Goal: Task Accomplishment & Management: Manage account settings

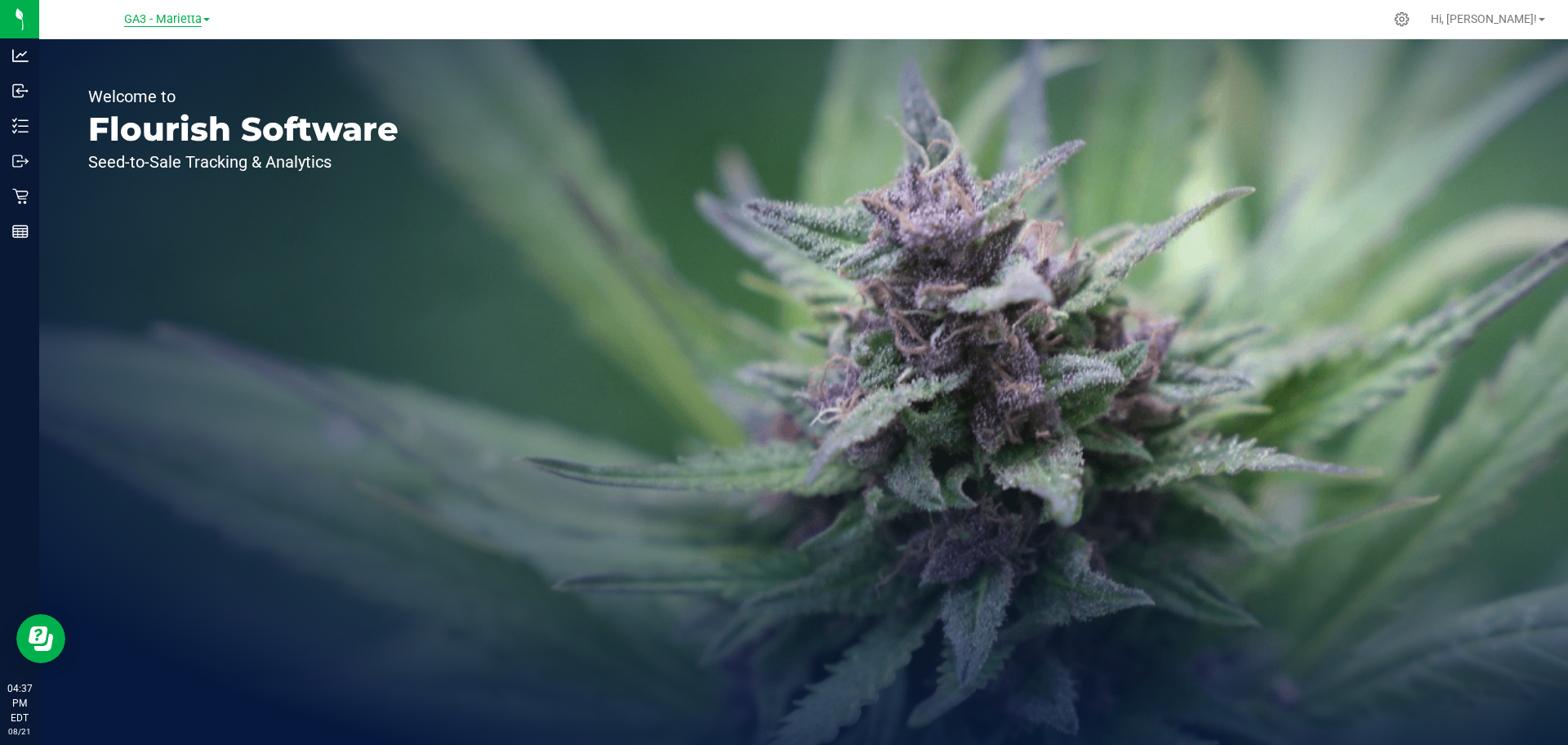
click at [177, 13] on span "GA3 - Marietta" at bounding box center [163, 19] width 77 height 15
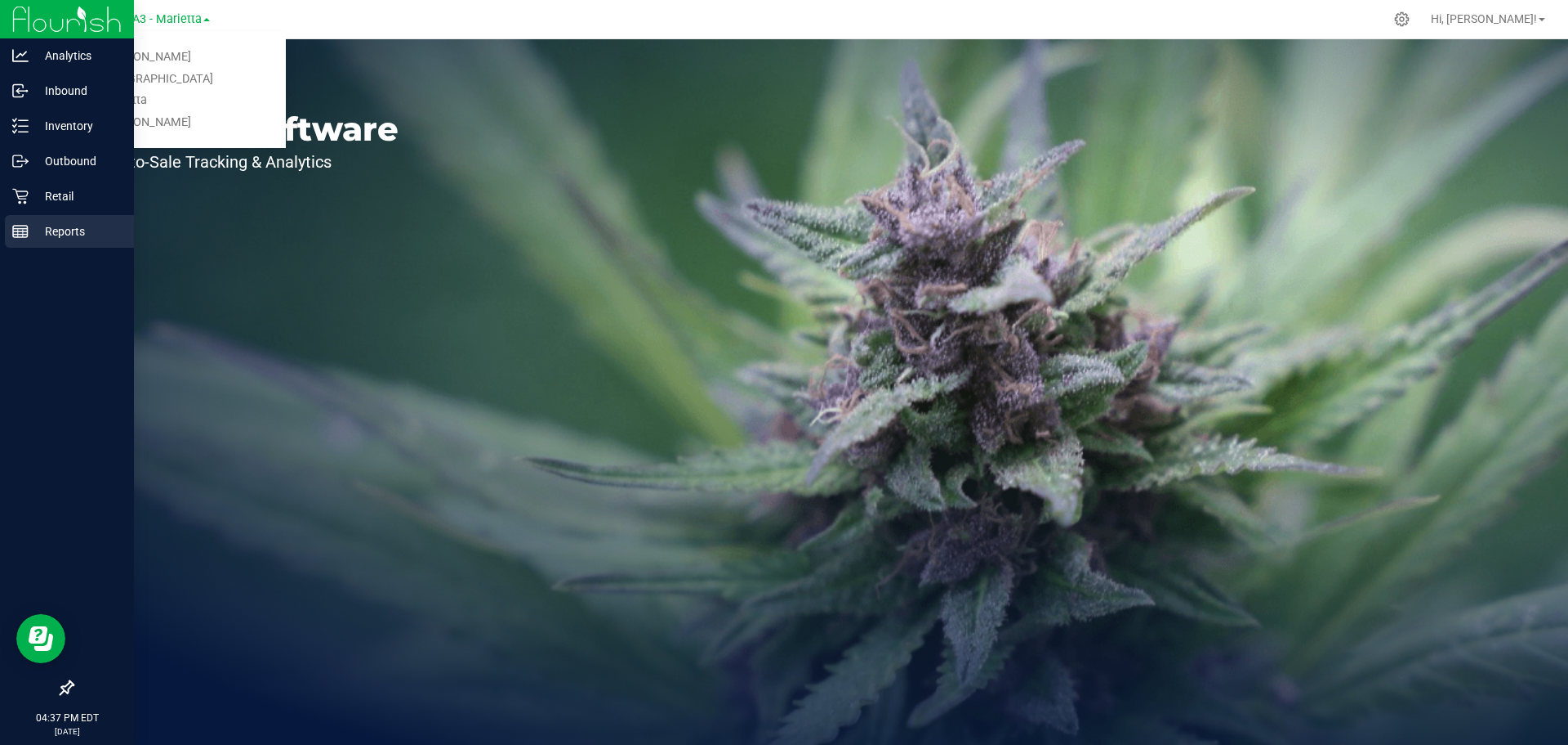
click at [54, 224] on p "Reports" at bounding box center [77, 232] width 98 height 20
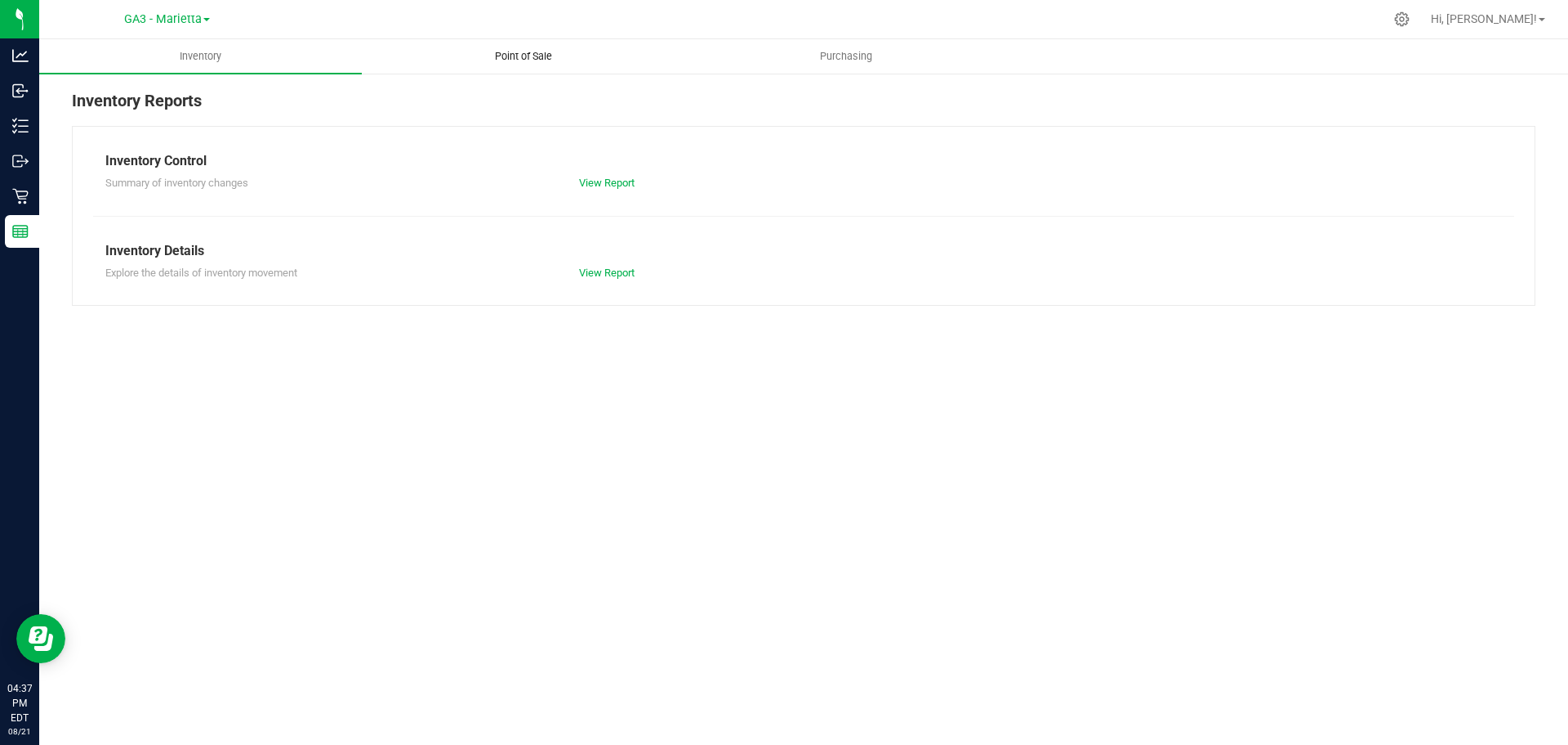
click at [518, 54] on span "Point of Sale" at bounding box center [524, 56] width 102 height 15
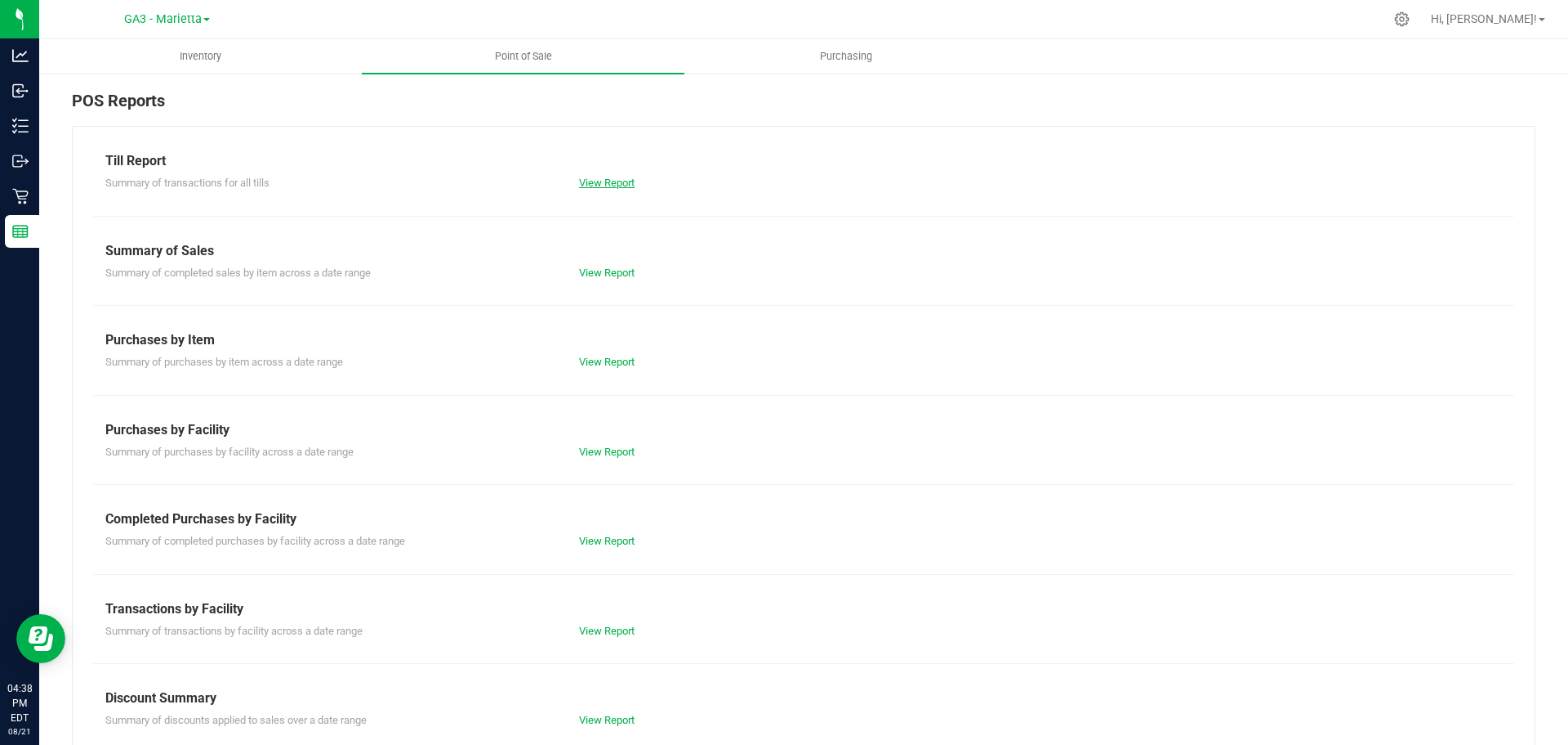
click at [606, 175] on div "Summary of transactions for all tills View Report" at bounding box center [804, 181] width 1421 height 20
click at [606, 179] on link "View Report" at bounding box center [606, 182] width 55 height 12
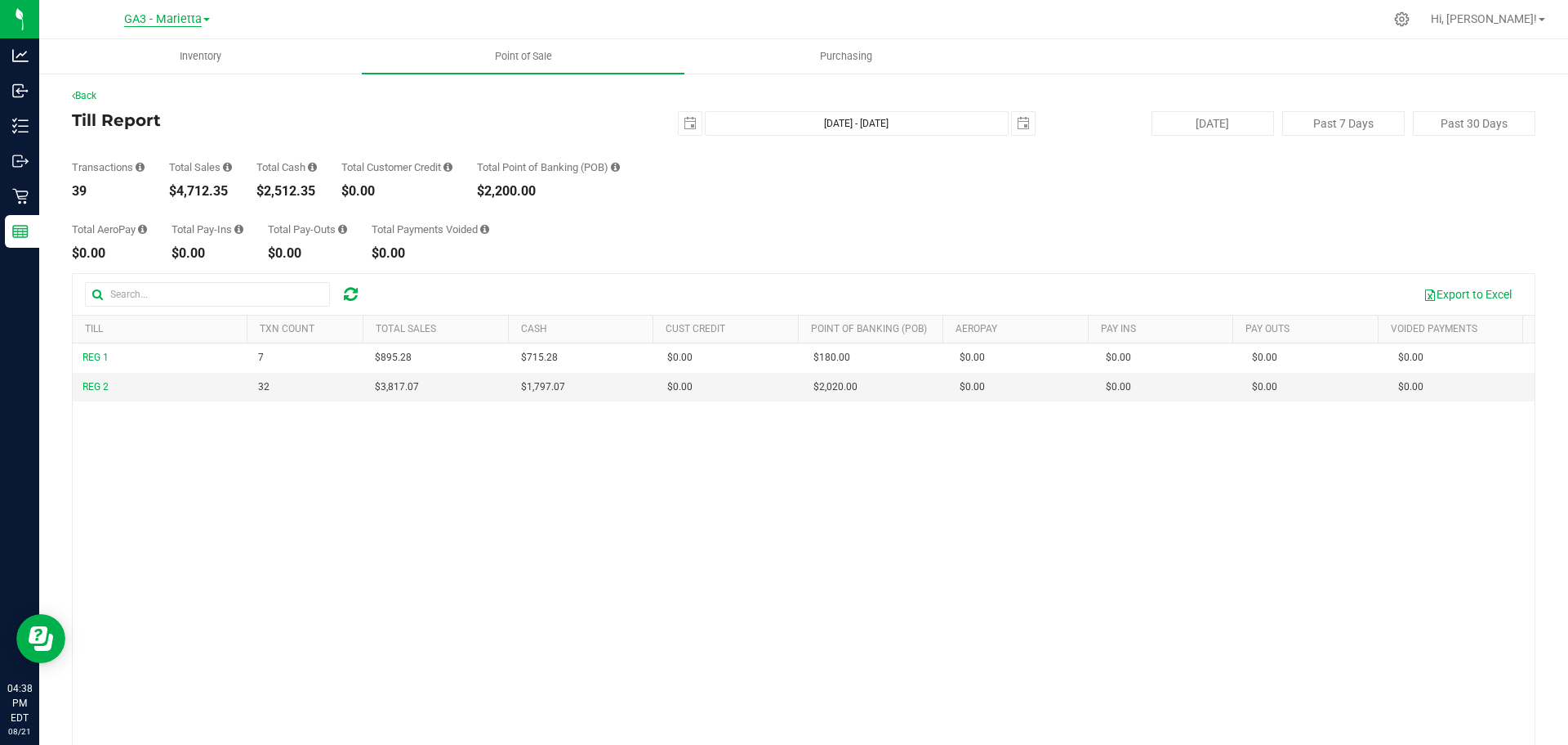
click at [195, 25] on span "GA3 - Marietta" at bounding box center [163, 19] width 77 height 15
click at [180, 56] on link "GA1 - [PERSON_NAME]" at bounding box center [166, 57] width 239 height 22
click at [196, 23] on span "GA1 - [PERSON_NAME]" at bounding box center [163, 19] width 122 height 15
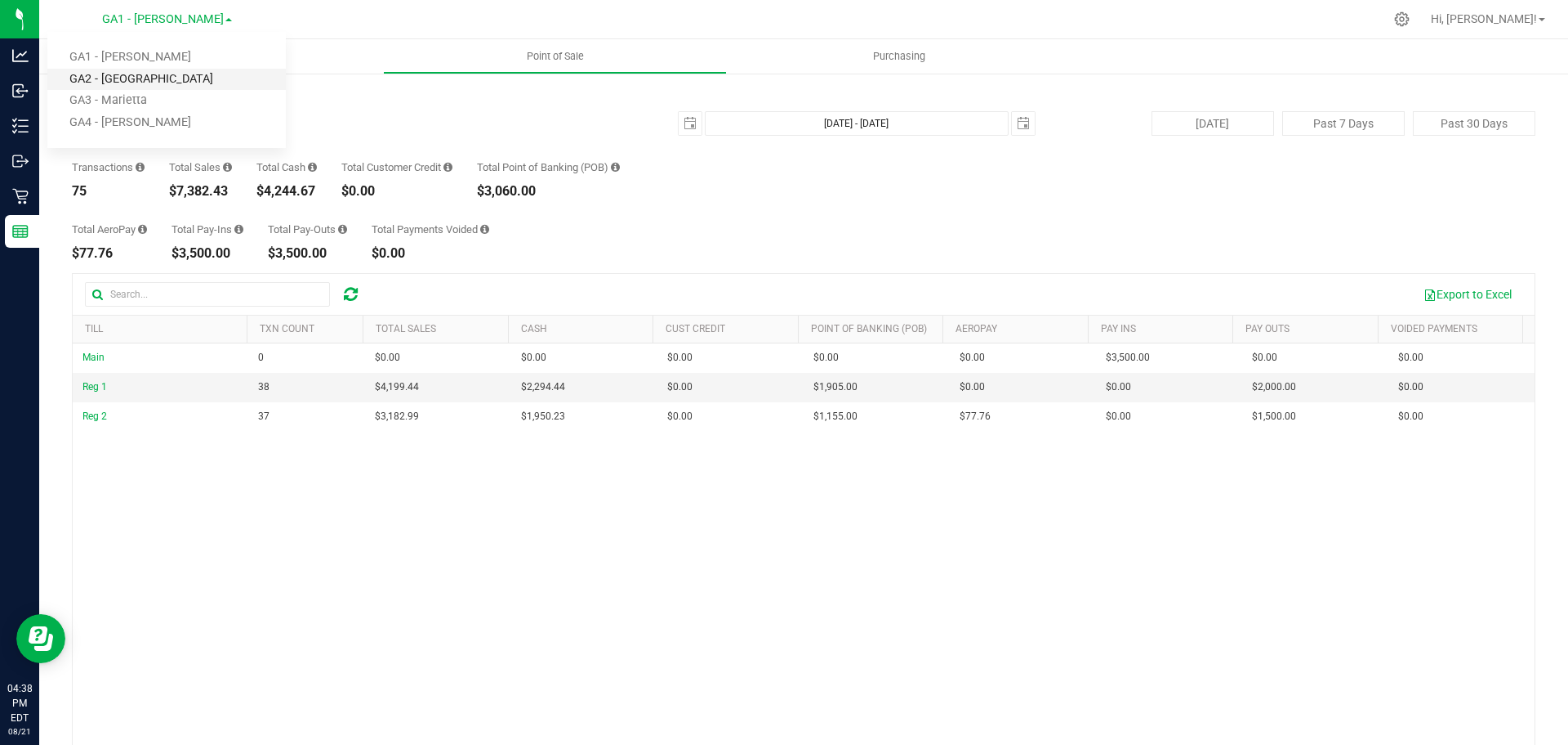
click at [171, 83] on link "GA2 - [GEOGRAPHIC_DATA]" at bounding box center [166, 80] width 239 height 22
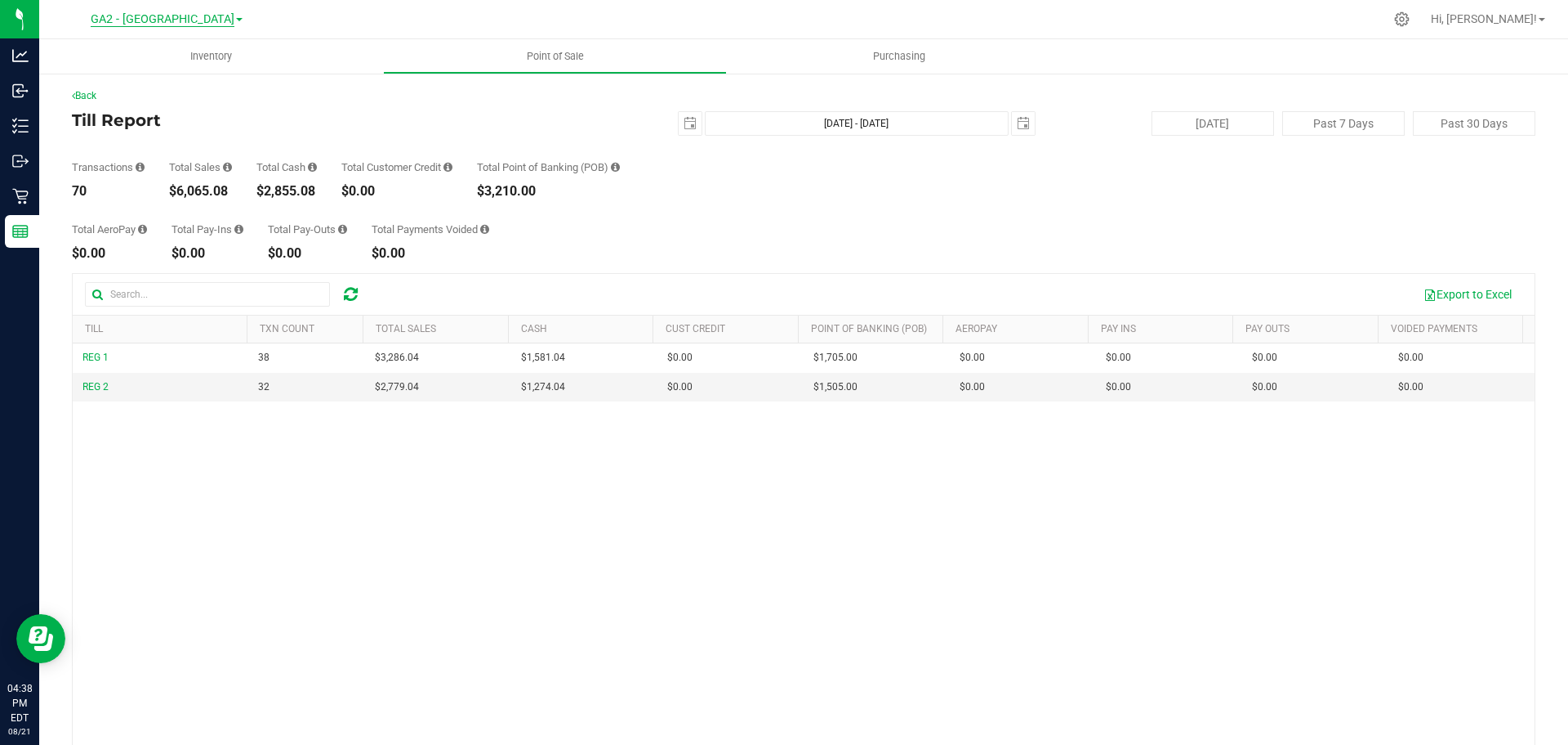
click at [182, 19] on span "GA2 - [GEOGRAPHIC_DATA]" at bounding box center [163, 19] width 143 height 15
click at [136, 116] on link "GA4 - [PERSON_NAME]" at bounding box center [166, 123] width 239 height 22
click at [206, 54] on span "Inventory" at bounding box center [211, 56] width 85 height 15
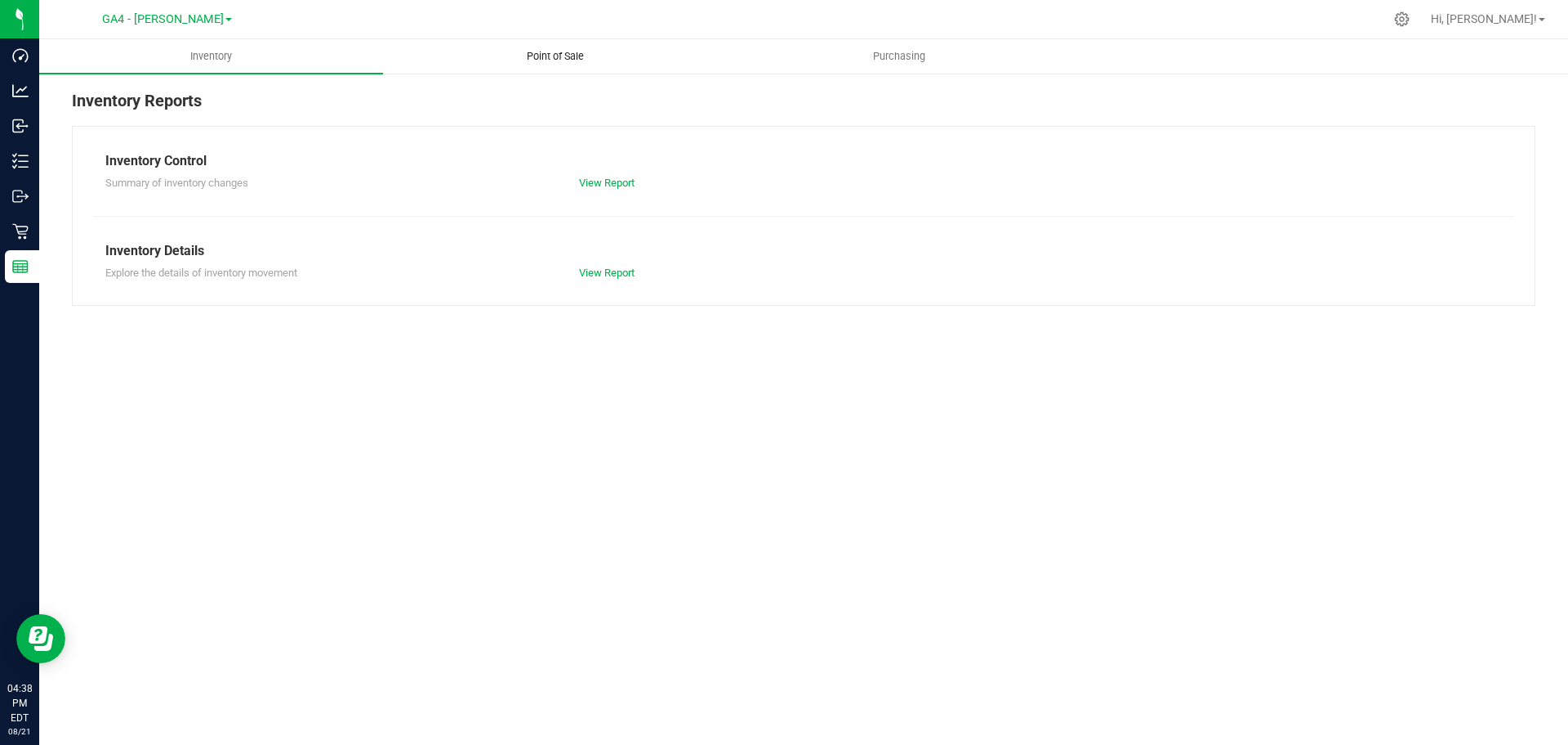
click at [545, 66] on uib-tab-heading "Point of Sale" at bounding box center [555, 56] width 342 height 33
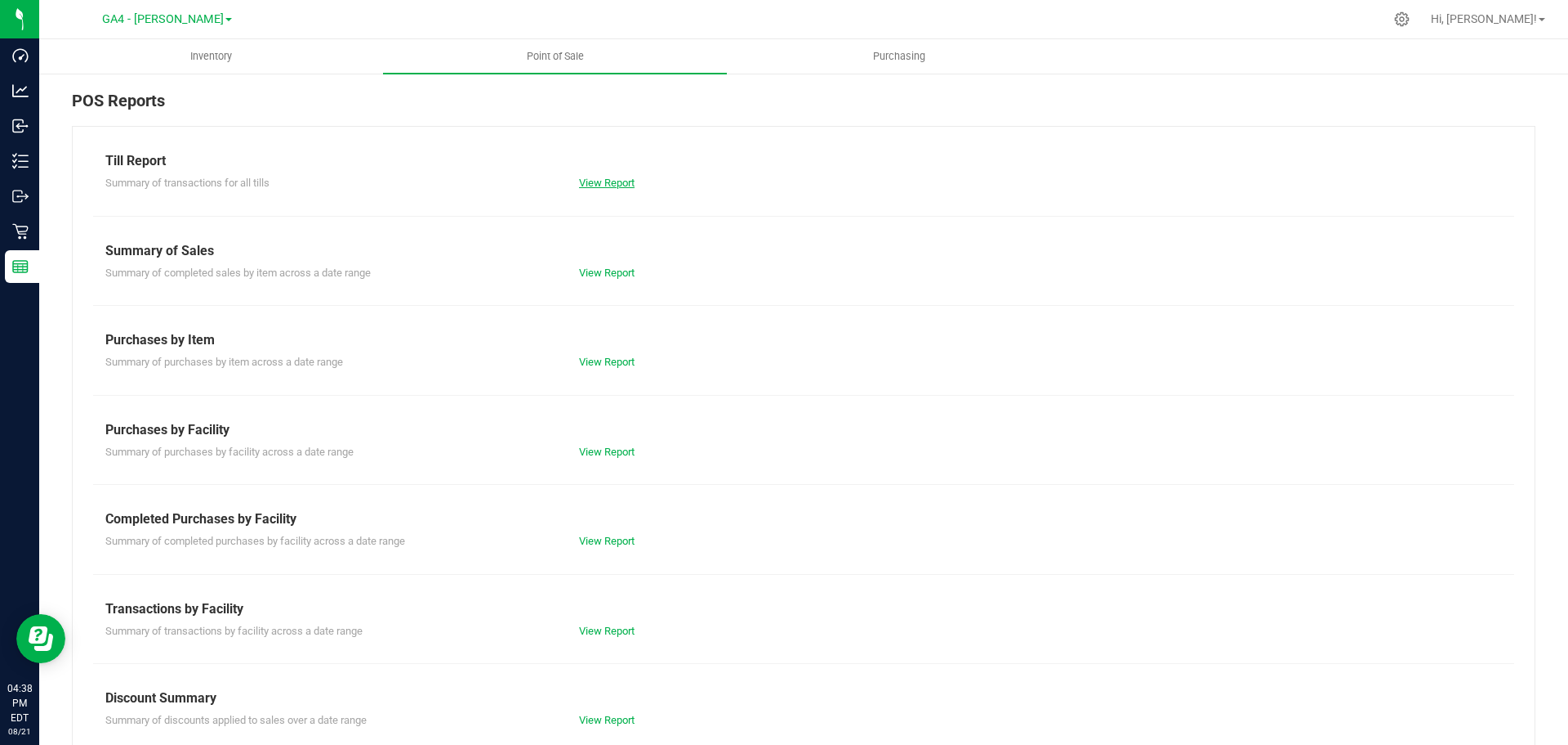
click at [597, 184] on link "View Report" at bounding box center [606, 182] width 55 height 12
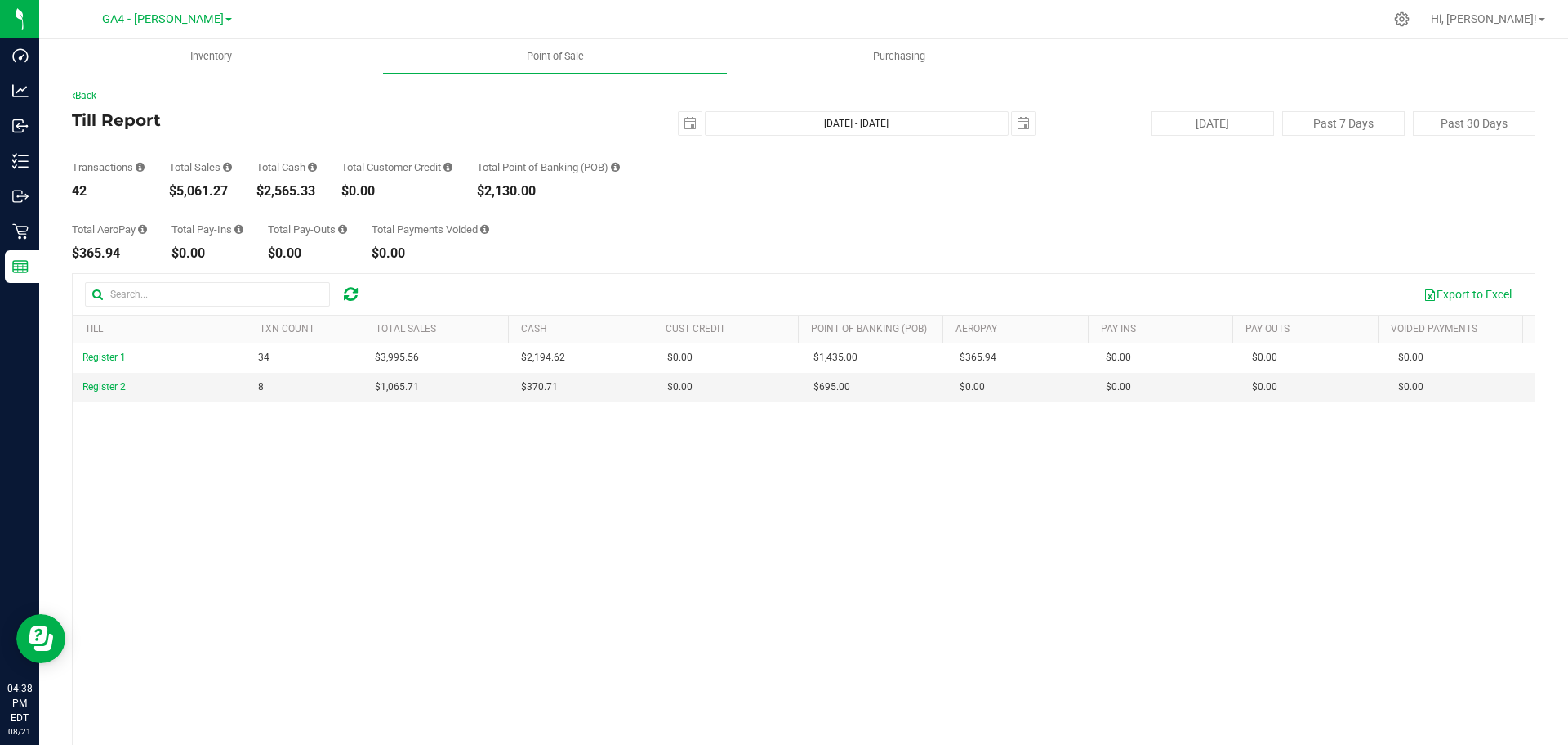
click at [151, 9] on div "GA4 - Pooler GA1 - Chamblee GA2 - Stockbridge GA3 - Marietta GA4 - Pooler" at bounding box center [166, 19] width 130 height 20
drag, startPoint x: 151, startPoint y: 14, endPoint x: 162, endPoint y: 44, distance: 32.0
click at [151, 15] on span "GA4 - [PERSON_NAME]" at bounding box center [163, 18] width 122 height 14
click at [173, 82] on link "GA2 - [GEOGRAPHIC_DATA]" at bounding box center [166, 80] width 239 height 22
click at [168, 22] on span "GA2 - [GEOGRAPHIC_DATA]" at bounding box center [163, 19] width 143 height 15
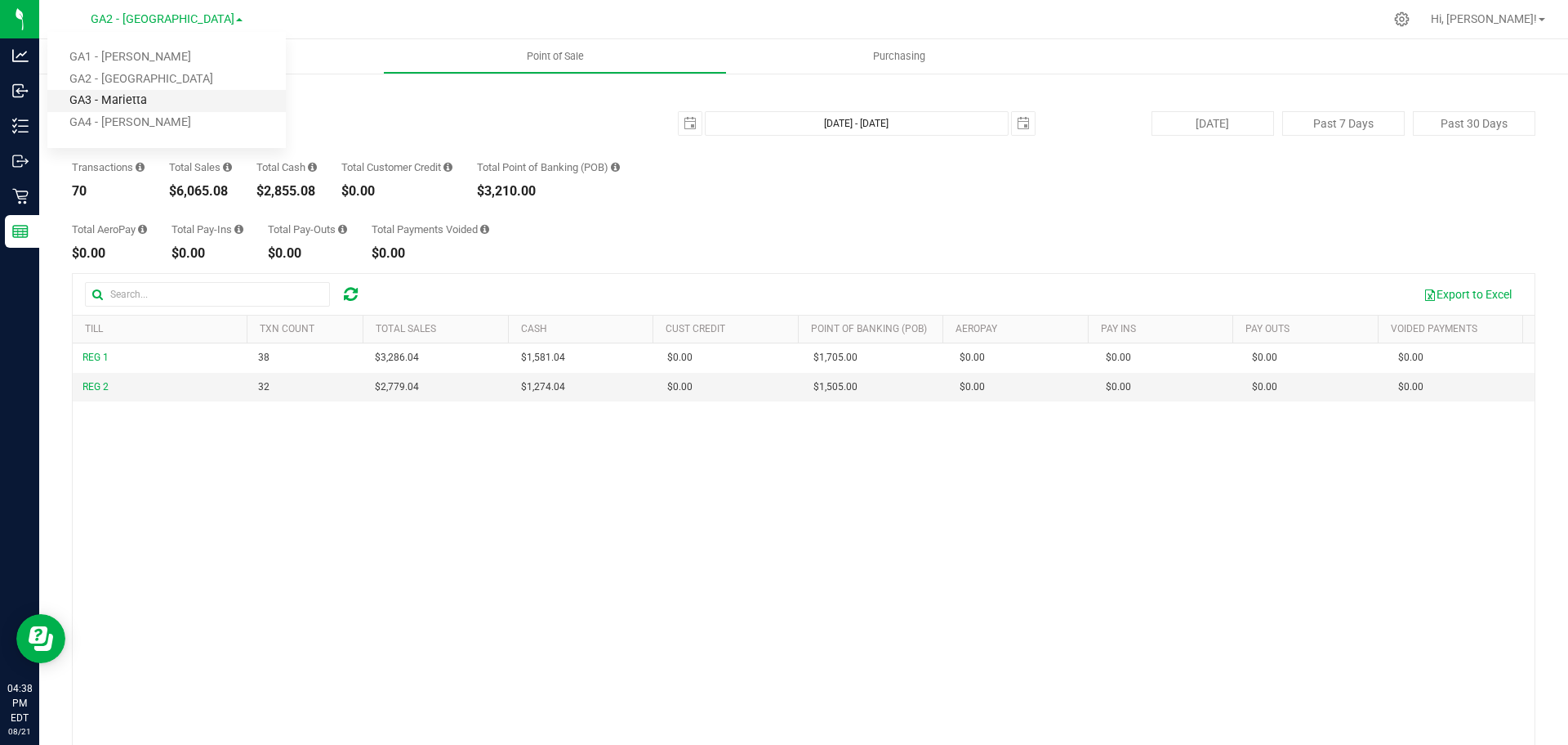
click at [153, 96] on link "GA3 - Marietta" at bounding box center [166, 101] width 239 height 22
click at [175, 24] on span "GA3 - Marietta" at bounding box center [163, 19] width 77 height 15
click at [114, 127] on link "GA4 - [PERSON_NAME]" at bounding box center [166, 123] width 239 height 22
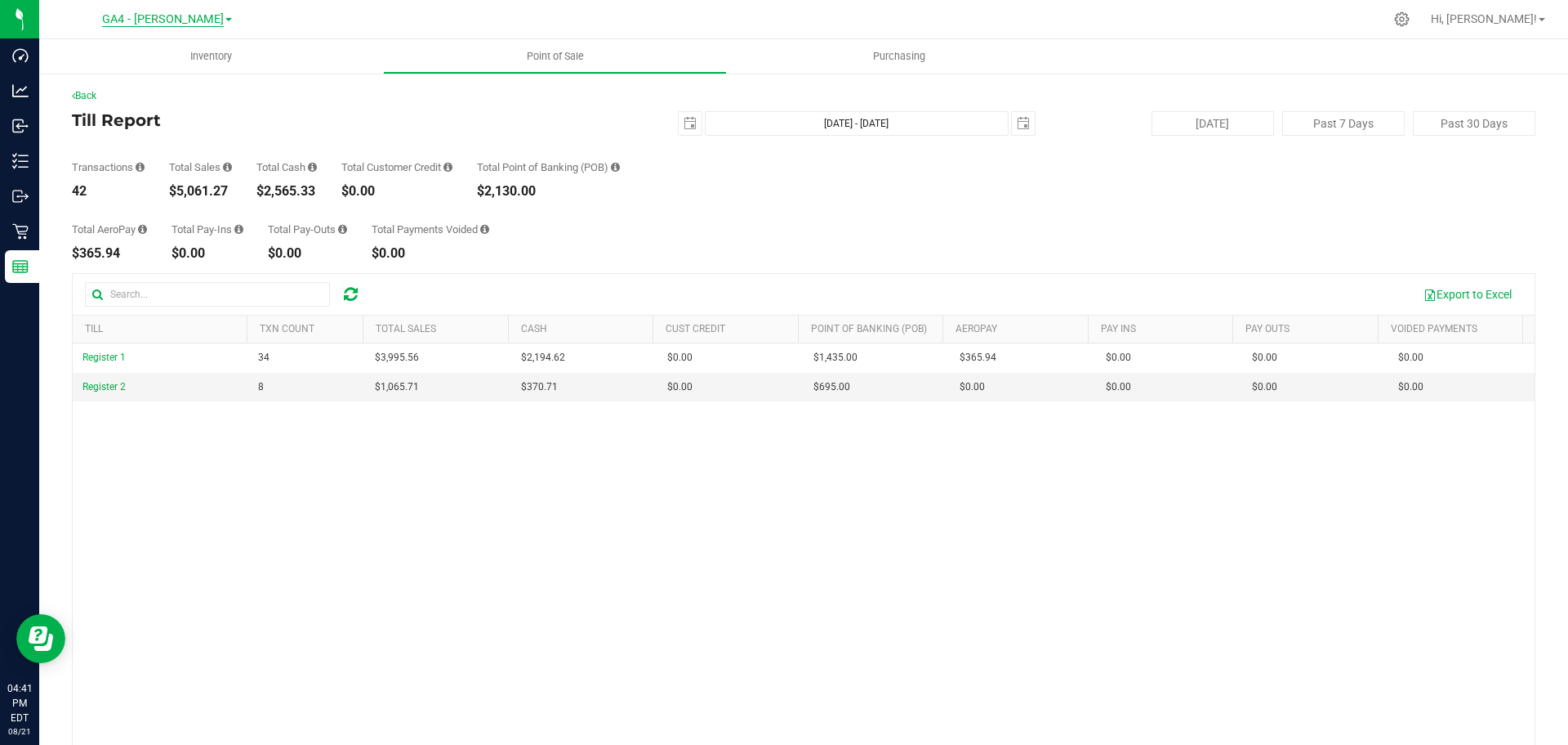
click at [159, 25] on span "GA4 - [PERSON_NAME]" at bounding box center [163, 19] width 122 height 15
click at [151, 83] on link "GA2 - [GEOGRAPHIC_DATA]" at bounding box center [166, 80] width 239 height 22
click at [173, 22] on span "GA2 - [GEOGRAPHIC_DATA]" at bounding box center [163, 19] width 143 height 15
click at [173, 51] on link "GA1 - [PERSON_NAME]" at bounding box center [166, 57] width 239 height 22
click at [176, 13] on span "GA1 - [PERSON_NAME]" at bounding box center [163, 19] width 122 height 15
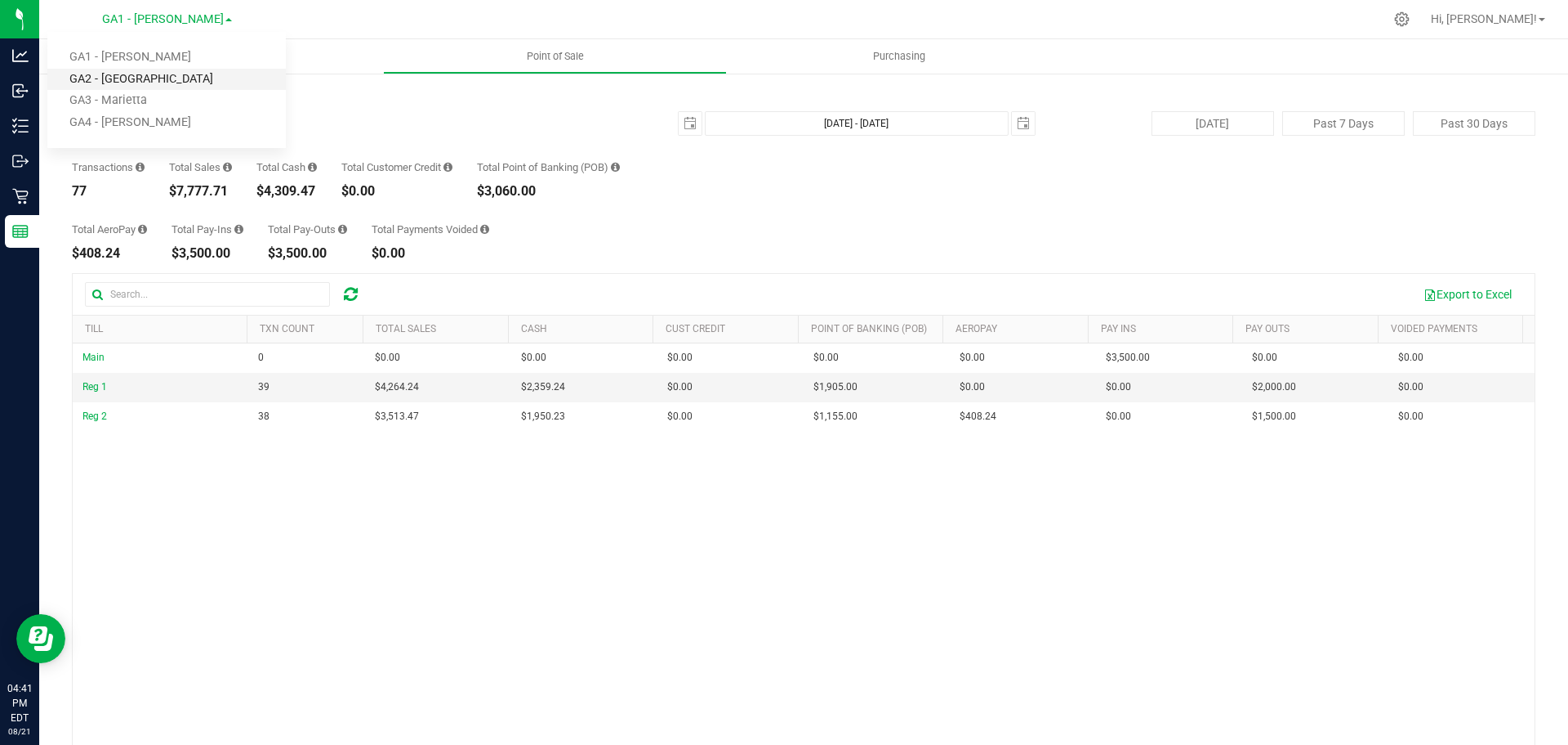
click at [127, 72] on link "GA2 - [GEOGRAPHIC_DATA]" at bounding box center [166, 80] width 239 height 22
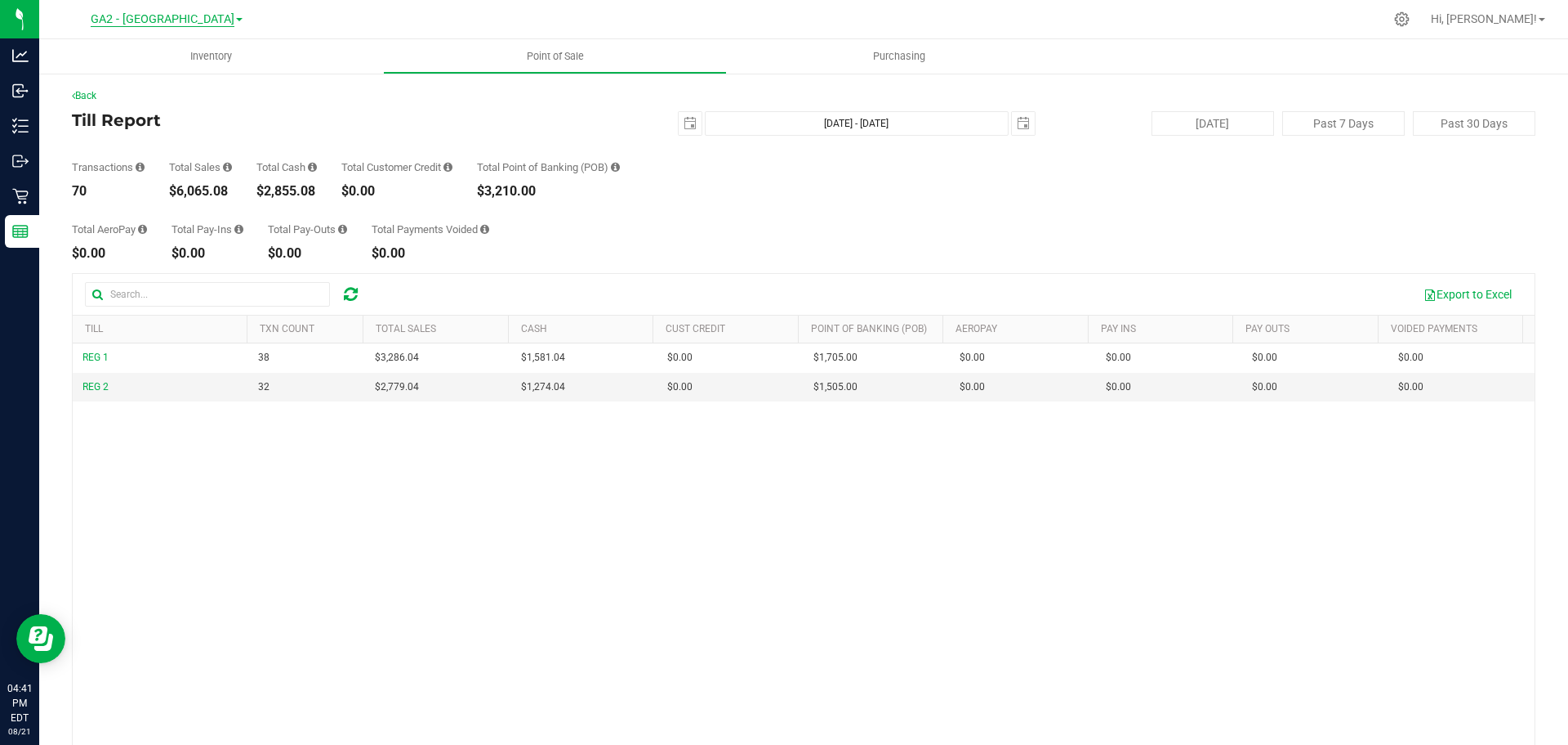
click at [163, 20] on span "GA2 - [GEOGRAPHIC_DATA]" at bounding box center [163, 19] width 143 height 15
click at [131, 102] on link "GA3 - Marietta" at bounding box center [166, 101] width 239 height 22
click at [183, 2] on nav "GA3 - Marietta GA1 - Chamblee GA2 - Stockbridge GA3 - Marietta GA4 - Pooler Hi,…" at bounding box center [804, 19] width 1529 height 39
click at [174, 20] on span "GA3 - Marietta" at bounding box center [163, 19] width 77 height 15
click at [134, 126] on link "GA4 - [PERSON_NAME]" at bounding box center [166, 123] width 239 height 22
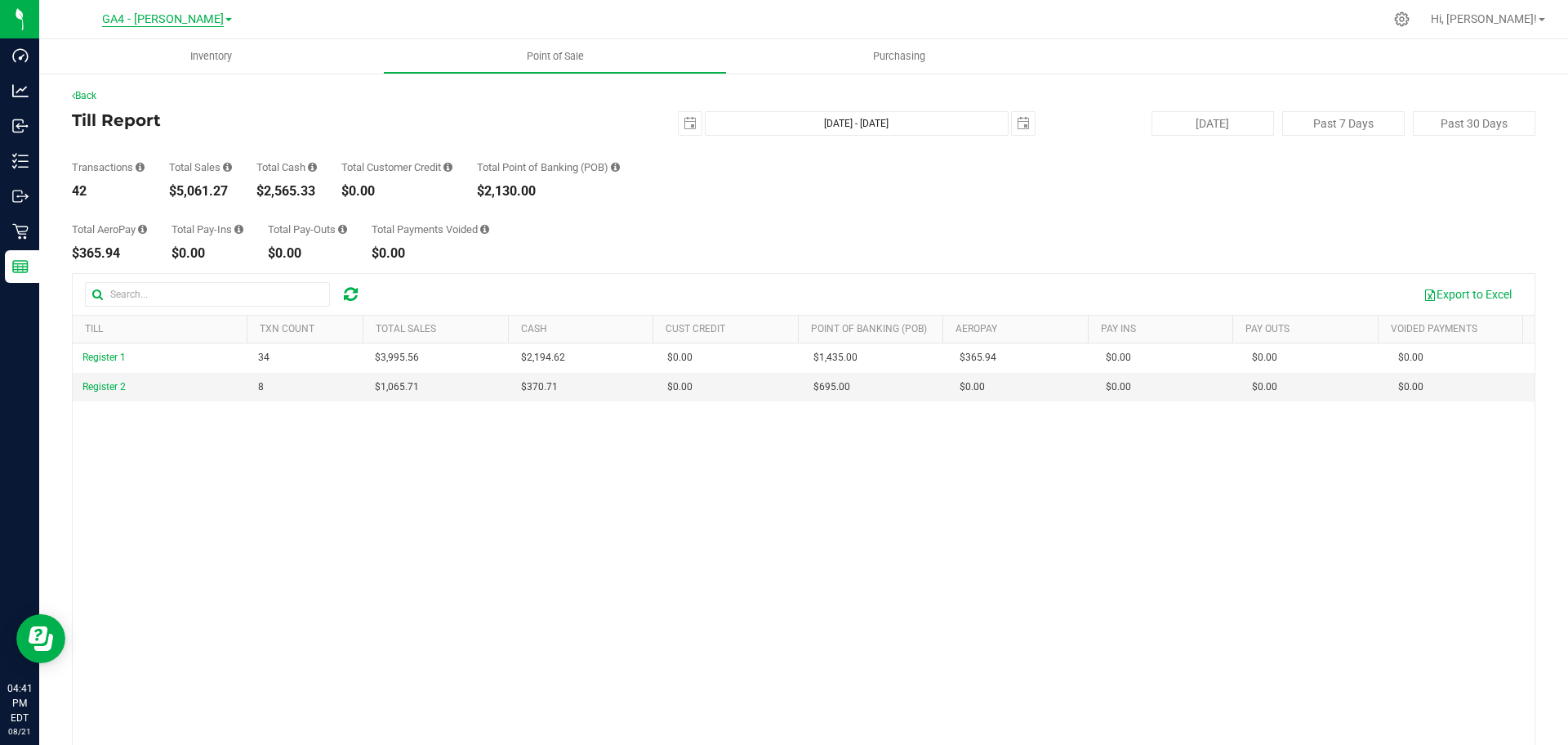
click at [184, 19] on span "GA4 - [PERSON_NAME]" at bounding box center [163, 19] width 122 height 15
click at [173, 97] on link "GA3 - Marietta" at bounding box center [166, 101] width 239 height 22
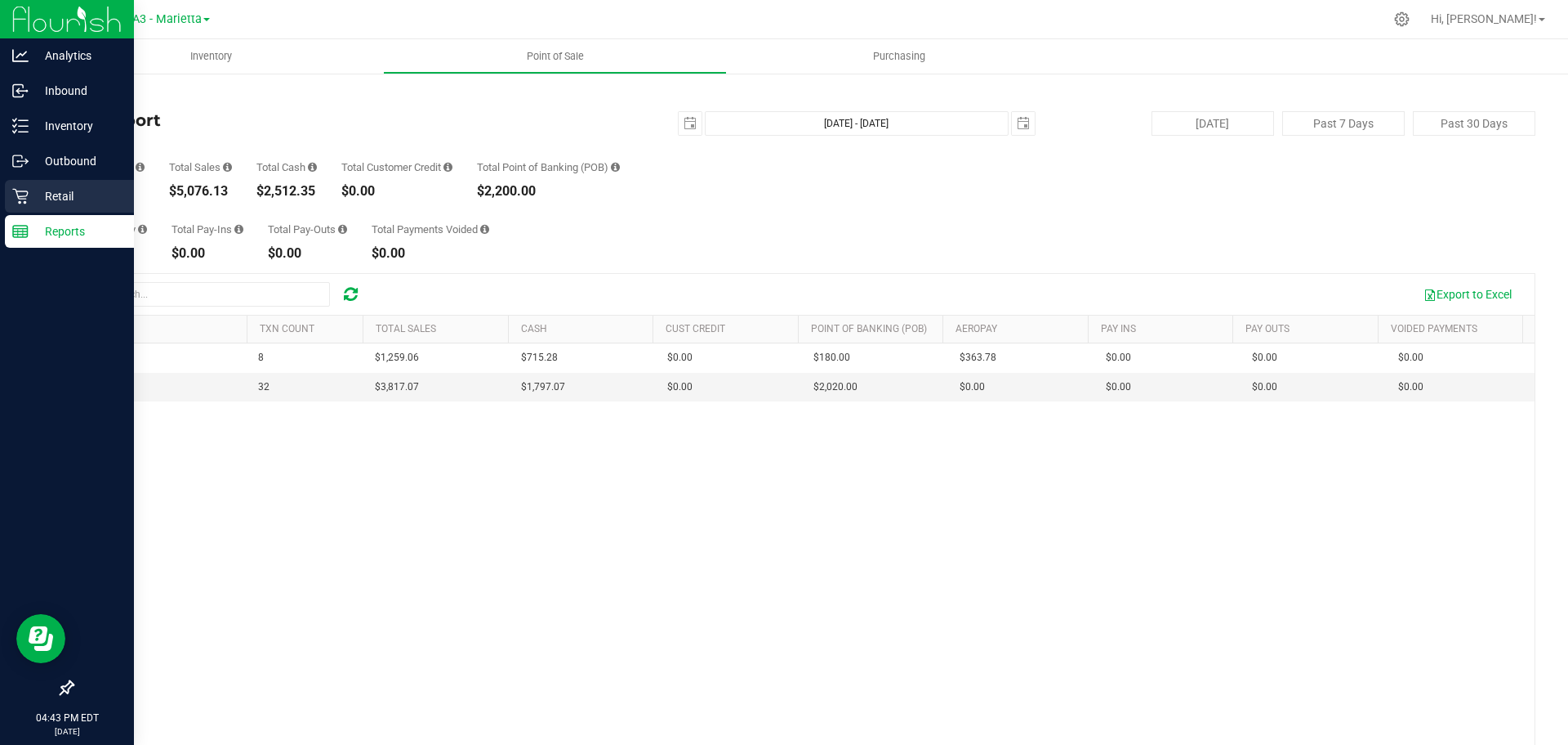
click at [40, 199] on p "Retail" at bounding box center [77, 196] width 98 height 20
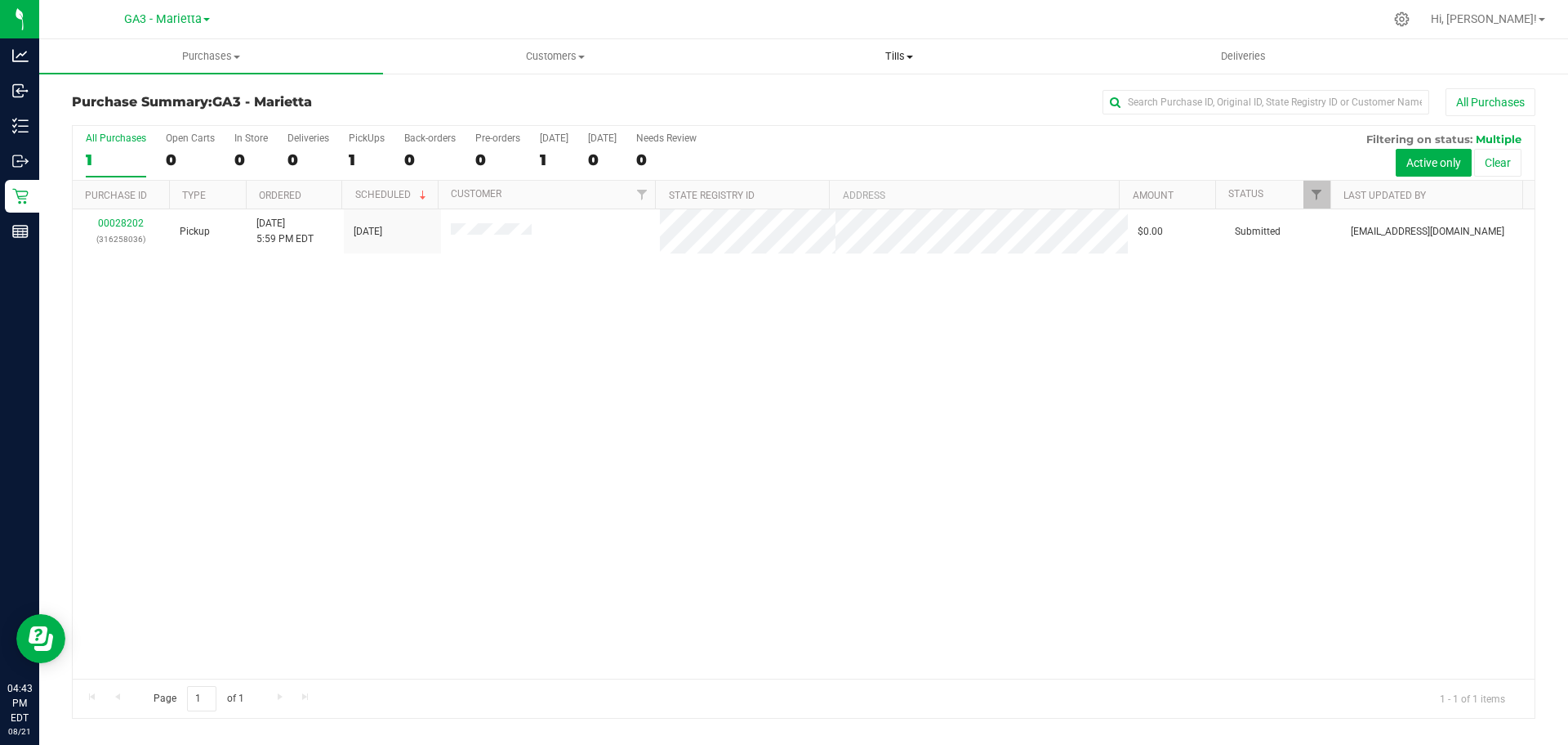
click at [909, 50] on span "Tills" at bounding box center [899, 56] width 342 height 15
click at [780, 96] on span "Manage tills" at bounding box center [782, 98] width 110 height 14
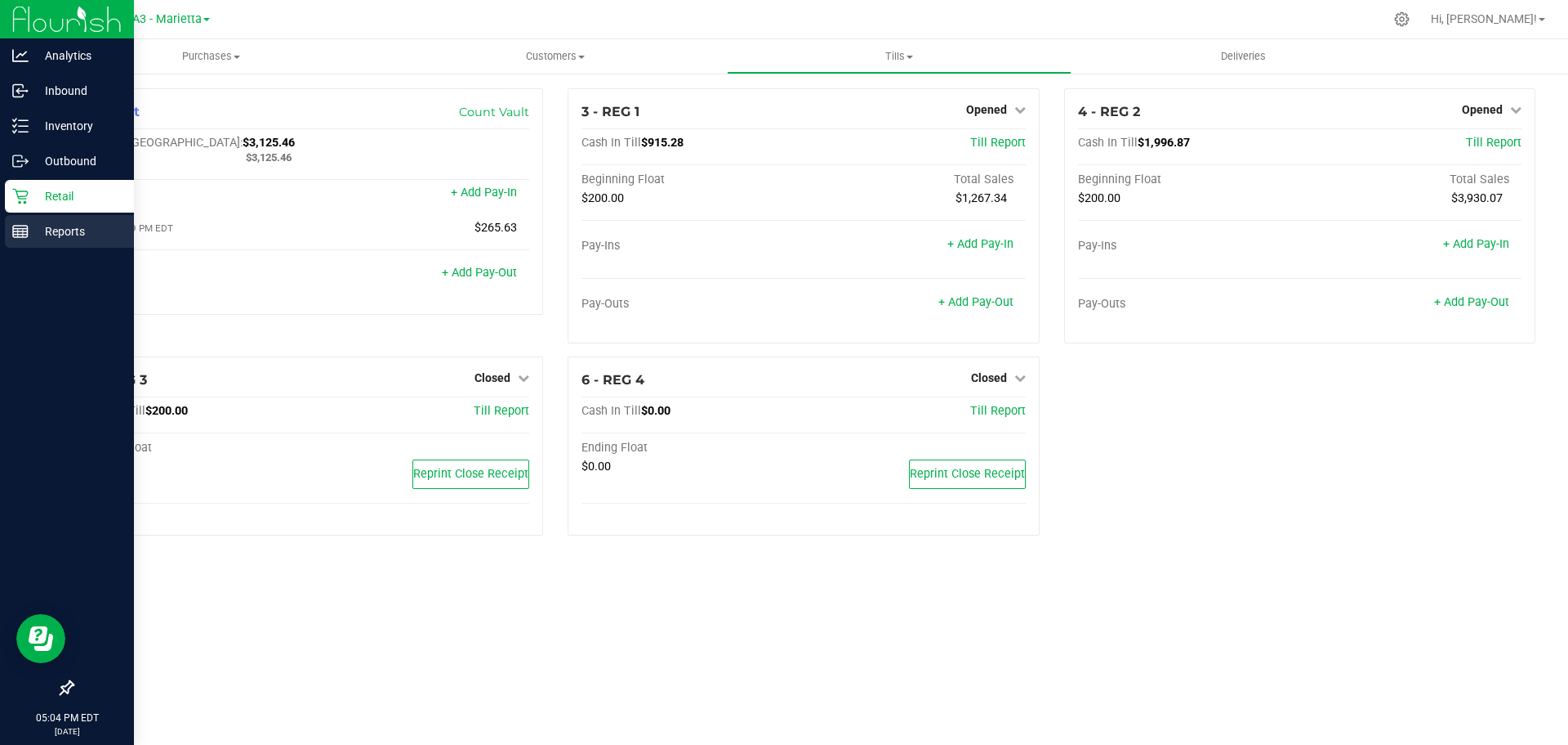
click at [61, 225] on p "Reports" at bounding box center [77, 232] width 98 height 20
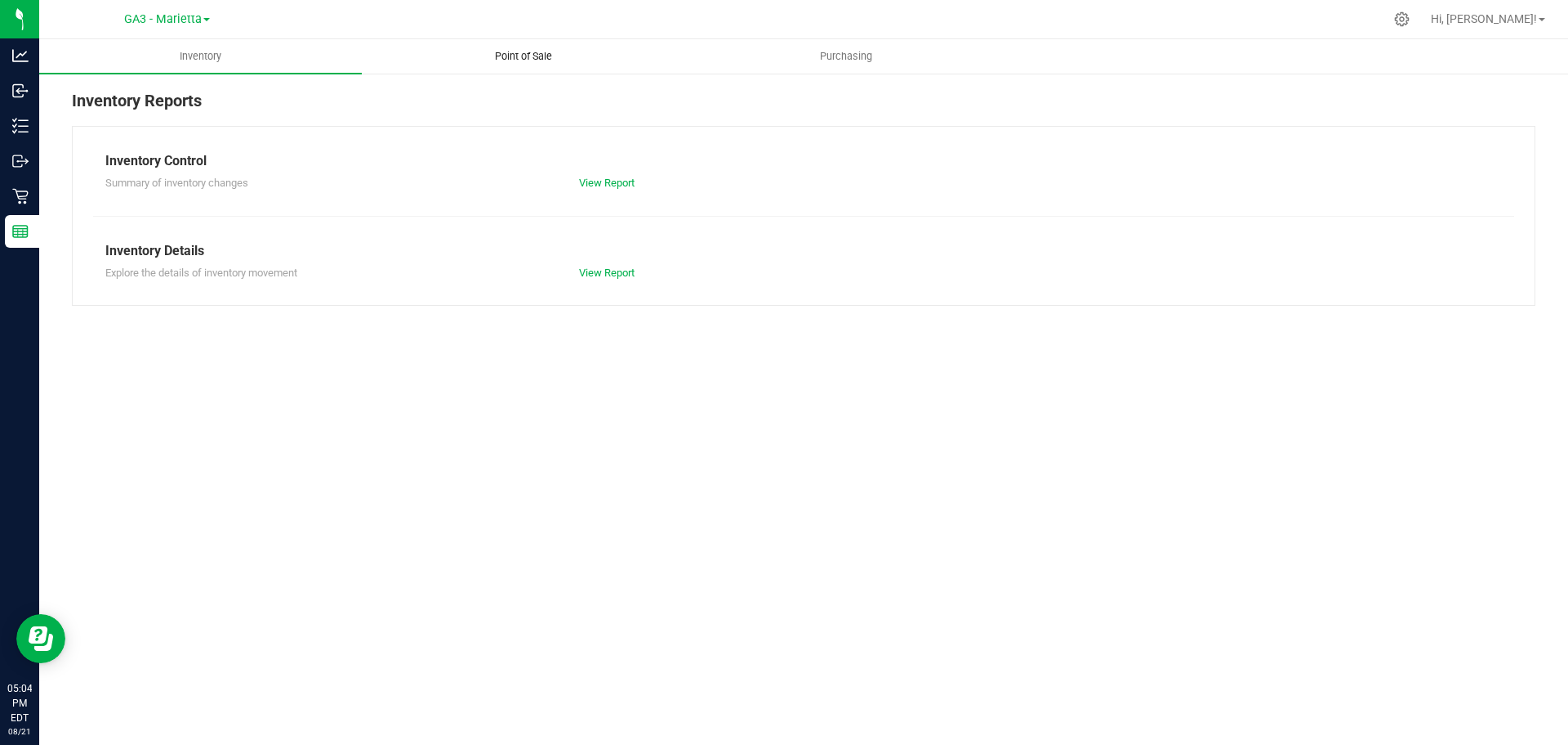
click at [497, 43] on uib-tab-heading "Point of Sale" at bounding box center [523, 56] width 321 height 33
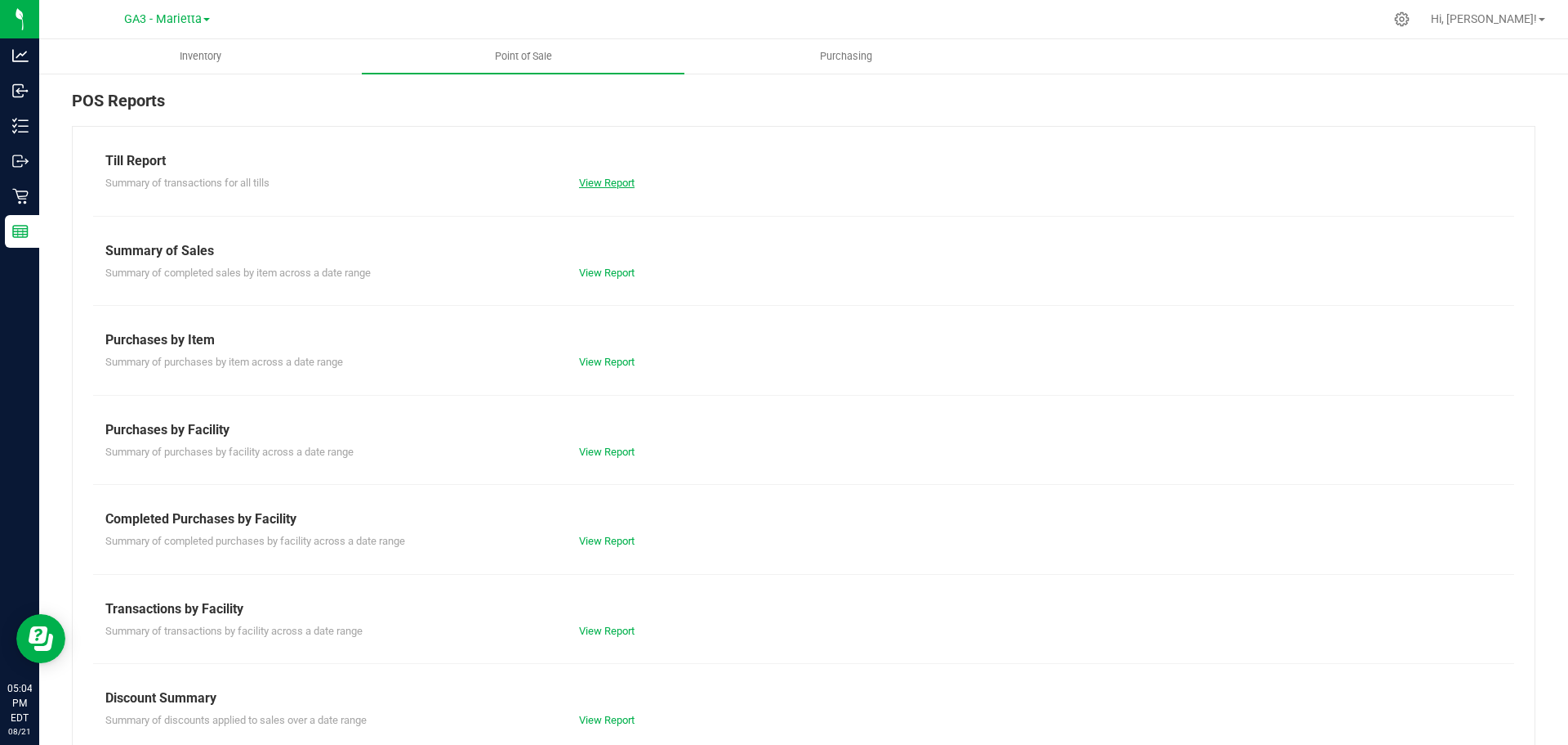
drag, startPoint x: 630, startPoint y: 172, endPoint x: 614, endPoint y: 188, distance: 22.6
click at [623, 176] on div "Summary of transactions for all tills View Report" at bounding box center [804, 181] width 1421 height 20
click at [607, 184] on link "View Report" at bounding box center [606, 182] width 55 height 12
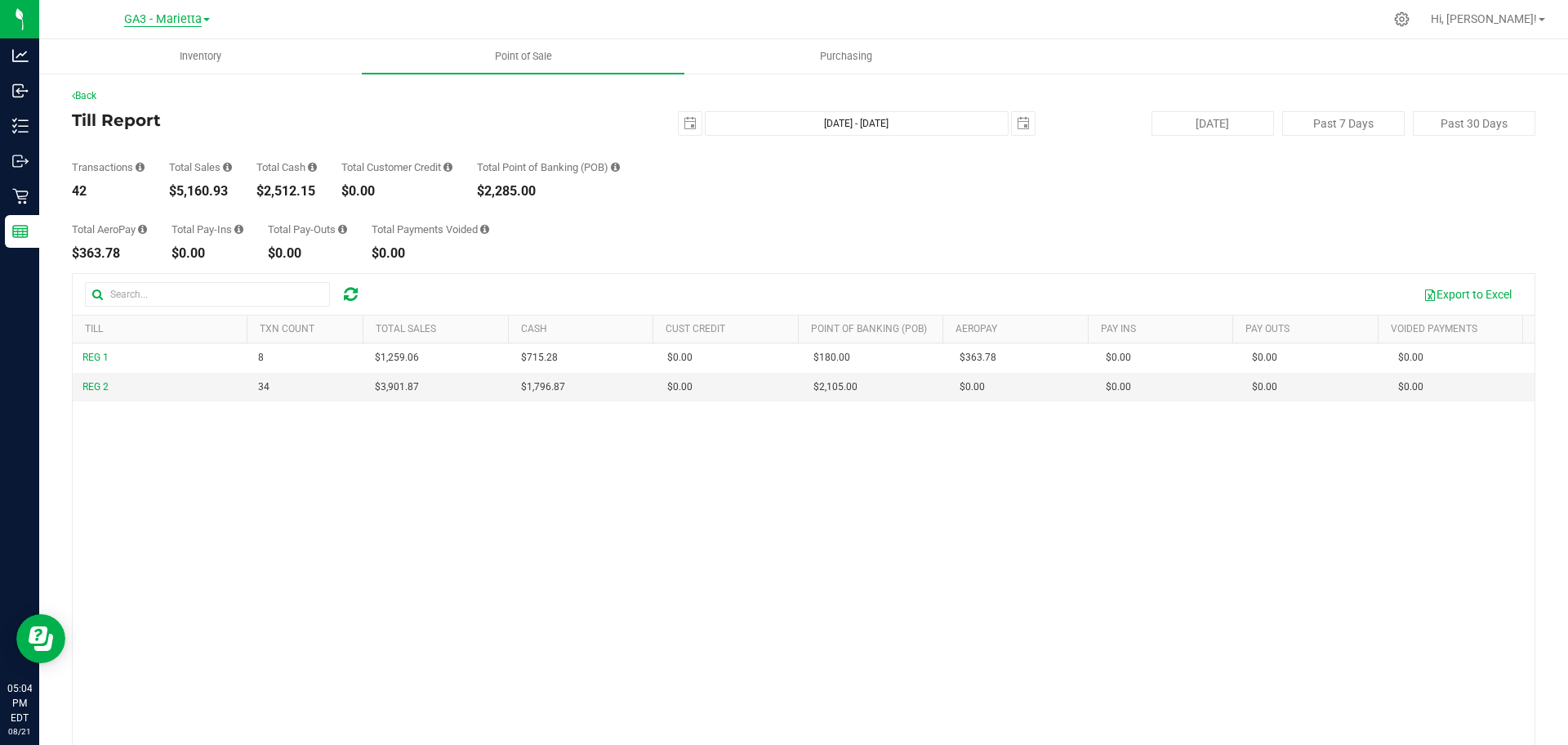
click at [198, 20] on span "GA3 - Marietta" at bounding box center [163, 19] width 77 height 15
click at [129, 115] on link "GA4 - [PERSON_NAME]" at bounding box center [166, 123] width 239 height 22
click at [196, 20] on span "GA4 - [PERSON_NAME]" at bounding box center [163, 19] width 122 height 15
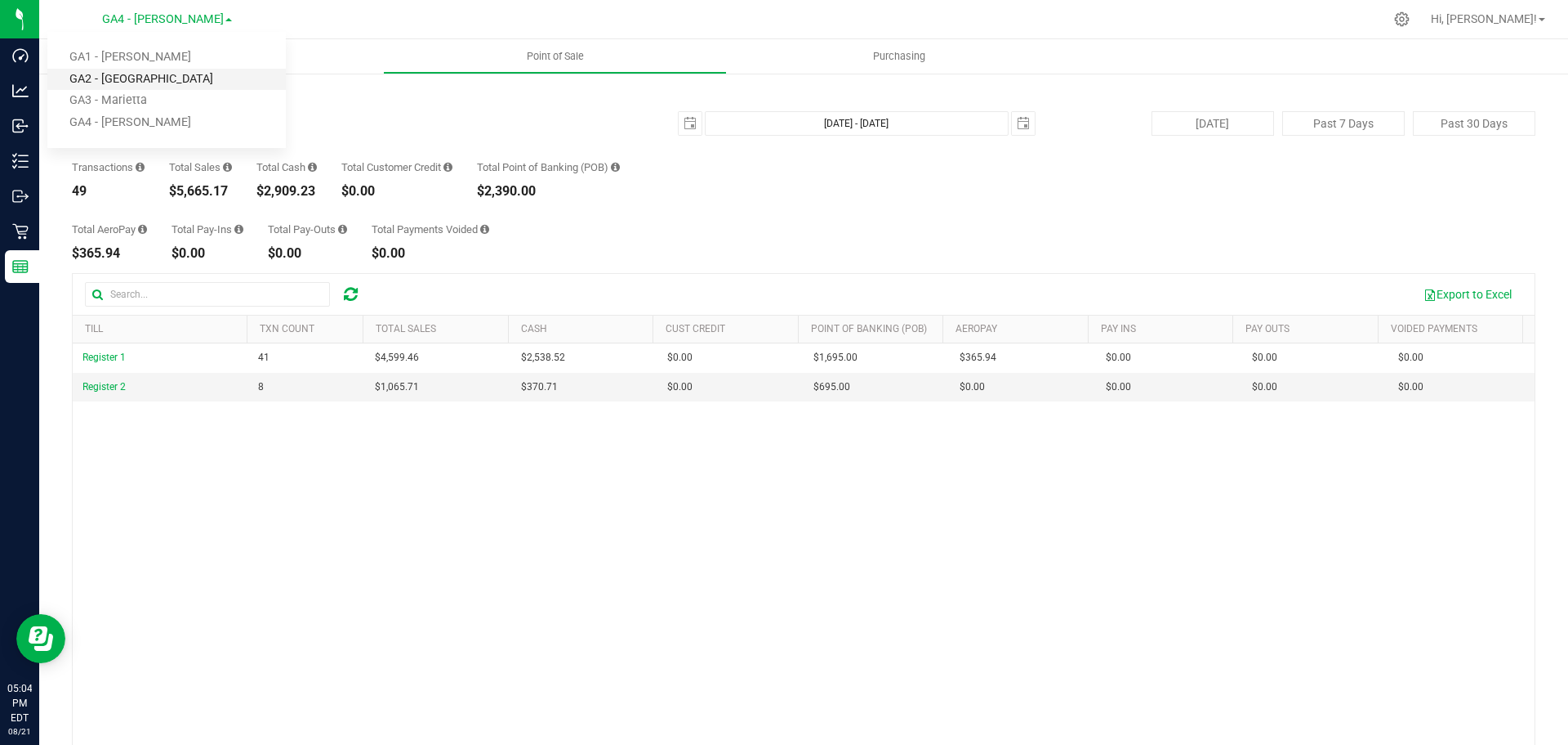
click at [158, 75] on link "GA2 - [GEOGRAPHIC_DATA]" at bounding box center [166, 80] width 239 height 22
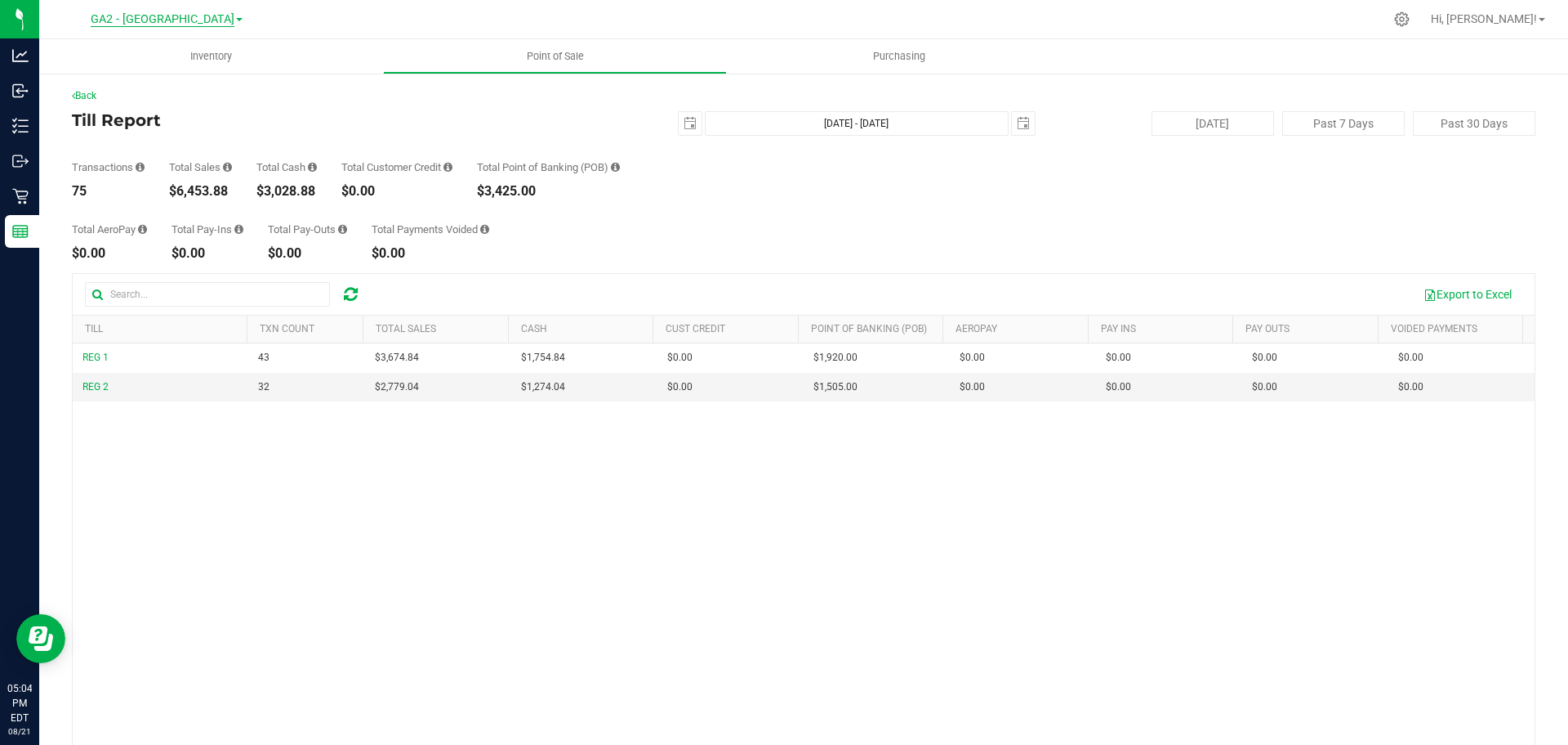
click at [203, 24] on span "GA2 - [GEOGRAPHIC_DATA]" at bounding box center [163, 19] width 143 height 15
click at [184, 53] on link "GA1 - [PERSON_NAME]" at bounding box center [166, 57] width 239 height 22
click at [175, 25] on span "GA1 - [PERSON_NAME]" at bounding box center [163, 19] width 122 height 15
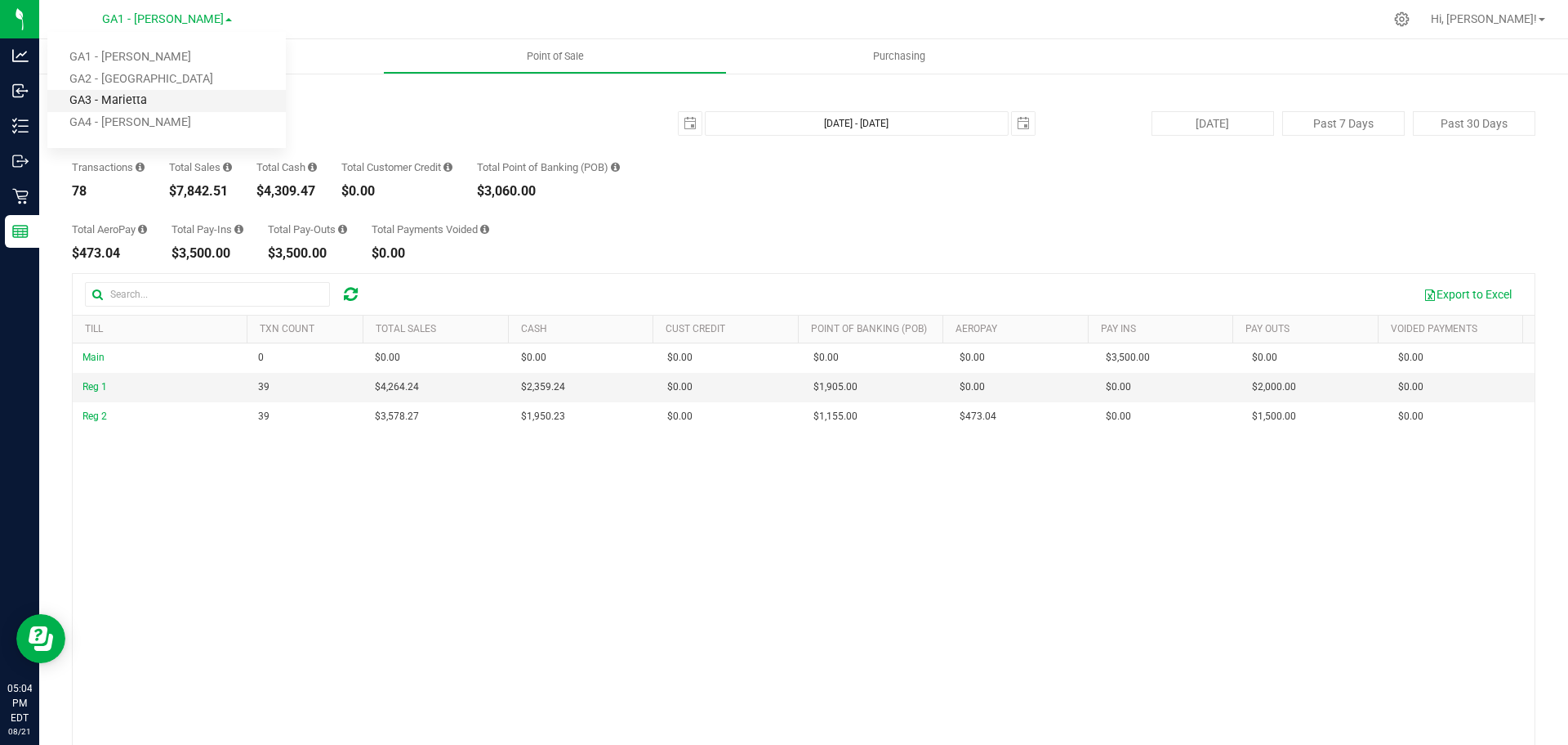
click at [137, 108] on link "GA3 - Marietta" at bounding box center [166, 101] width 239 height 22
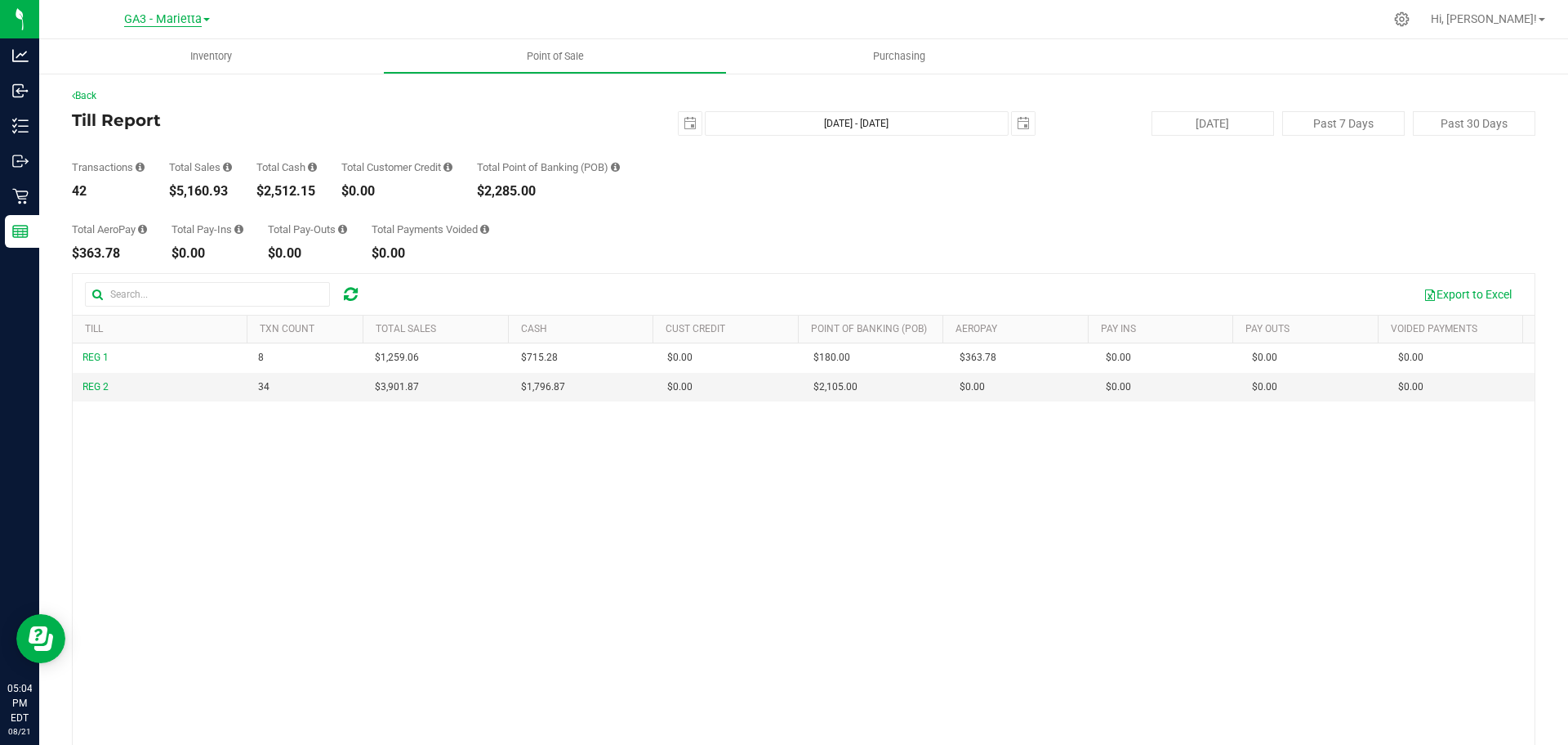
click at [177, 20] on span "GA3 - Marietta" at bounding box center [163, 19] width 77 height 15
click at [129, 82] on link "GA2 - [GEOGRAPHIC_DATA]" at bounding box center [166, 80] width 239 height 22
click at [190, 21] on span "GA2 - [GEOGRAPHIC_DATA]" at bounding box center [163, 19] width 143 height 15
click at [138, 120] on link "GA4 - [PERSON_NAME]" at bounding box center [166, 123] width 239 height 22
click at [184, 22] on span "GA4 - [PERSON_NAME]" at bounding box center [163, 19] width 122 height 15
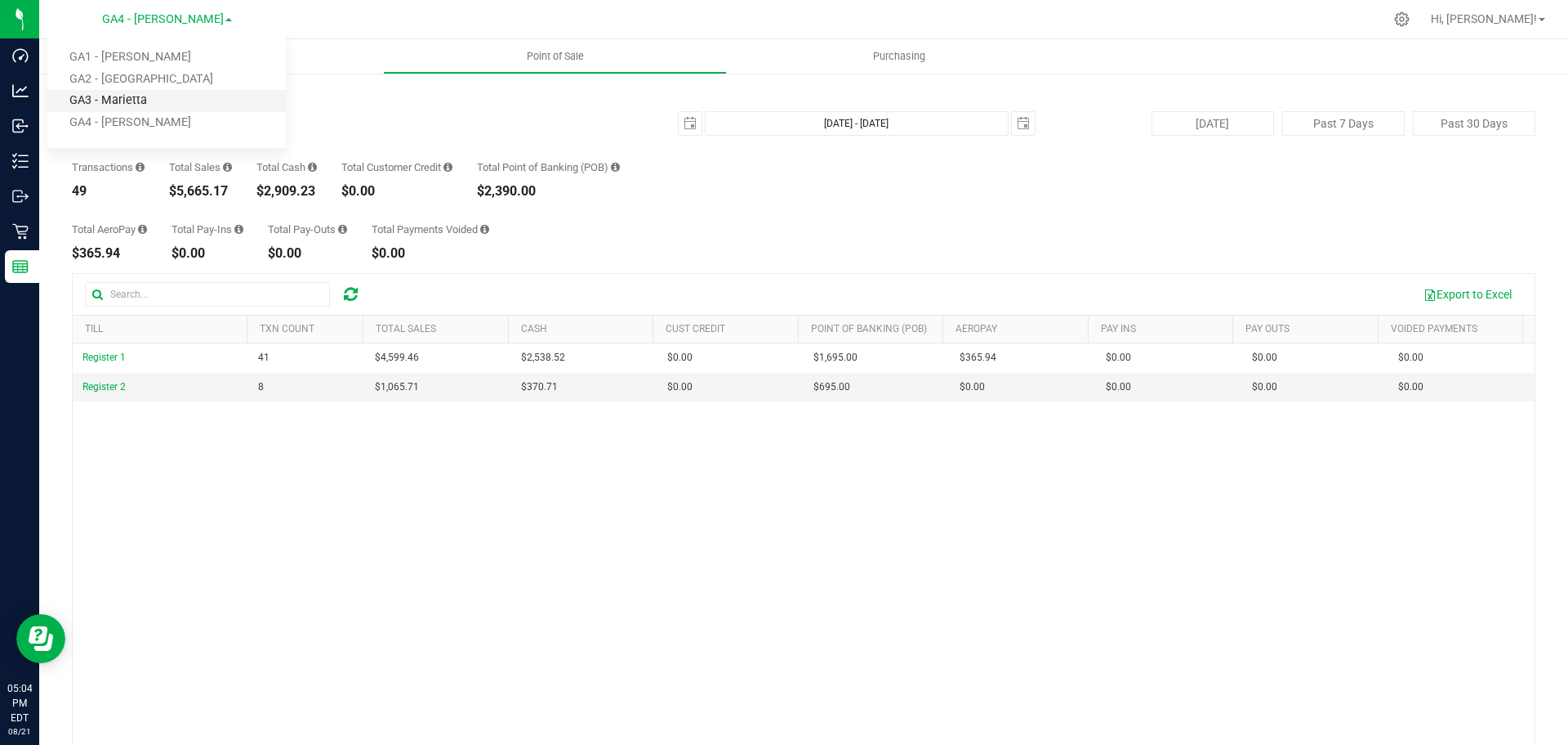
click at [165, 110] on link "GA3 - Marietta" at bounding box center [166, 101] width 239 height 22
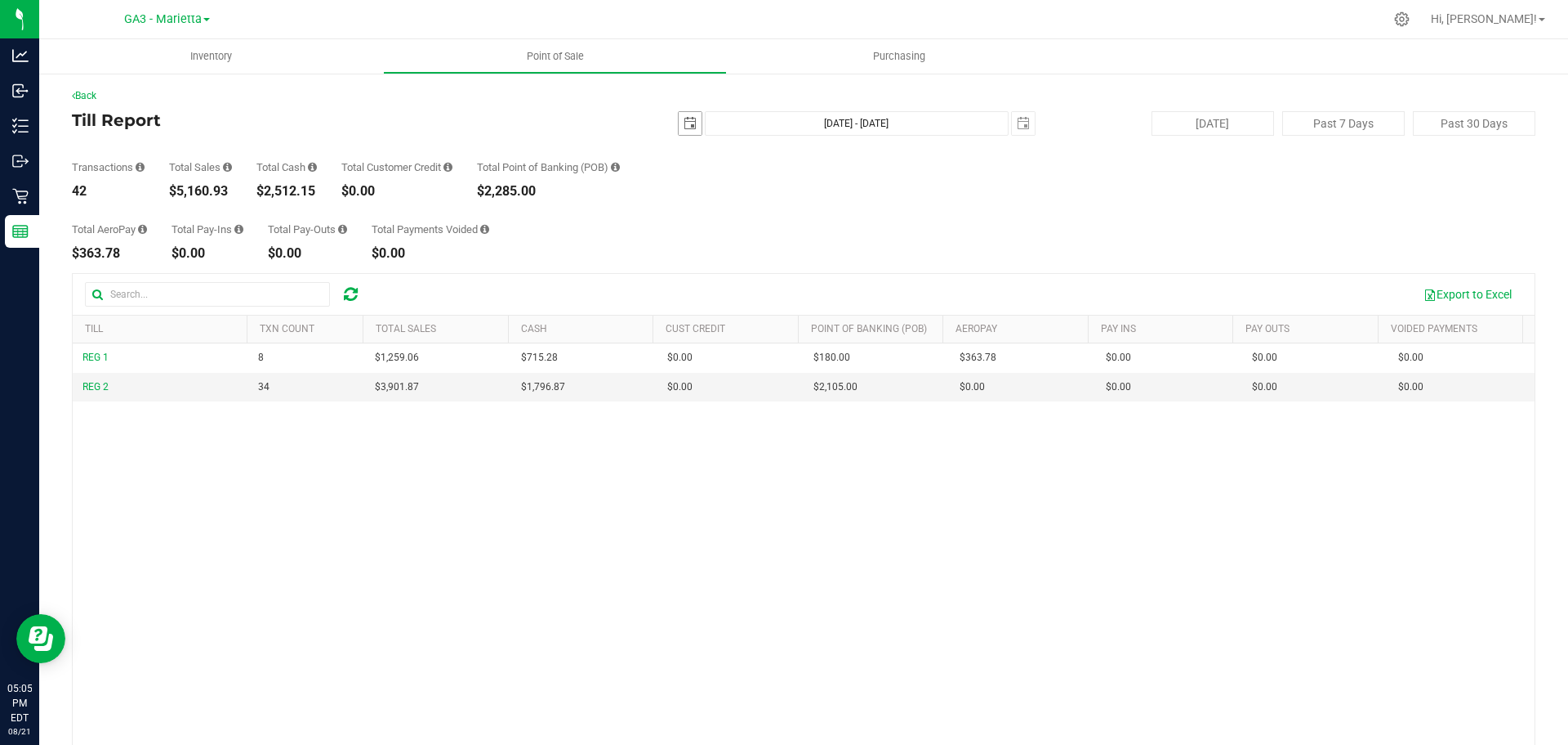
click at [684, 117] on span "select" at bounding box center [690, 124] width 13 height 13
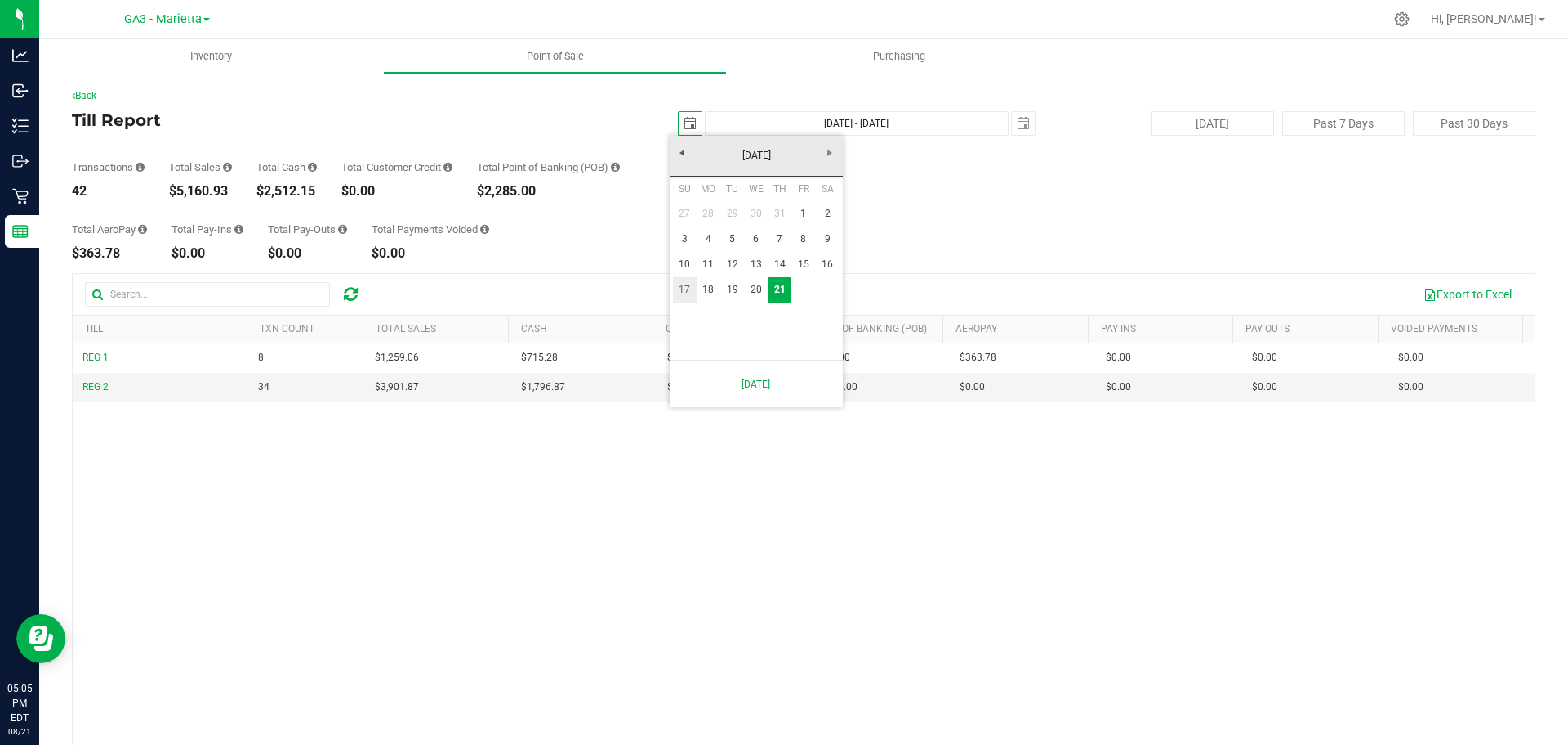
click at [682, 286] on link "17" at bounding box center [685, 290] width 24 height 25
type input "[DATE]"
type input "[DATE] - [DATE]"
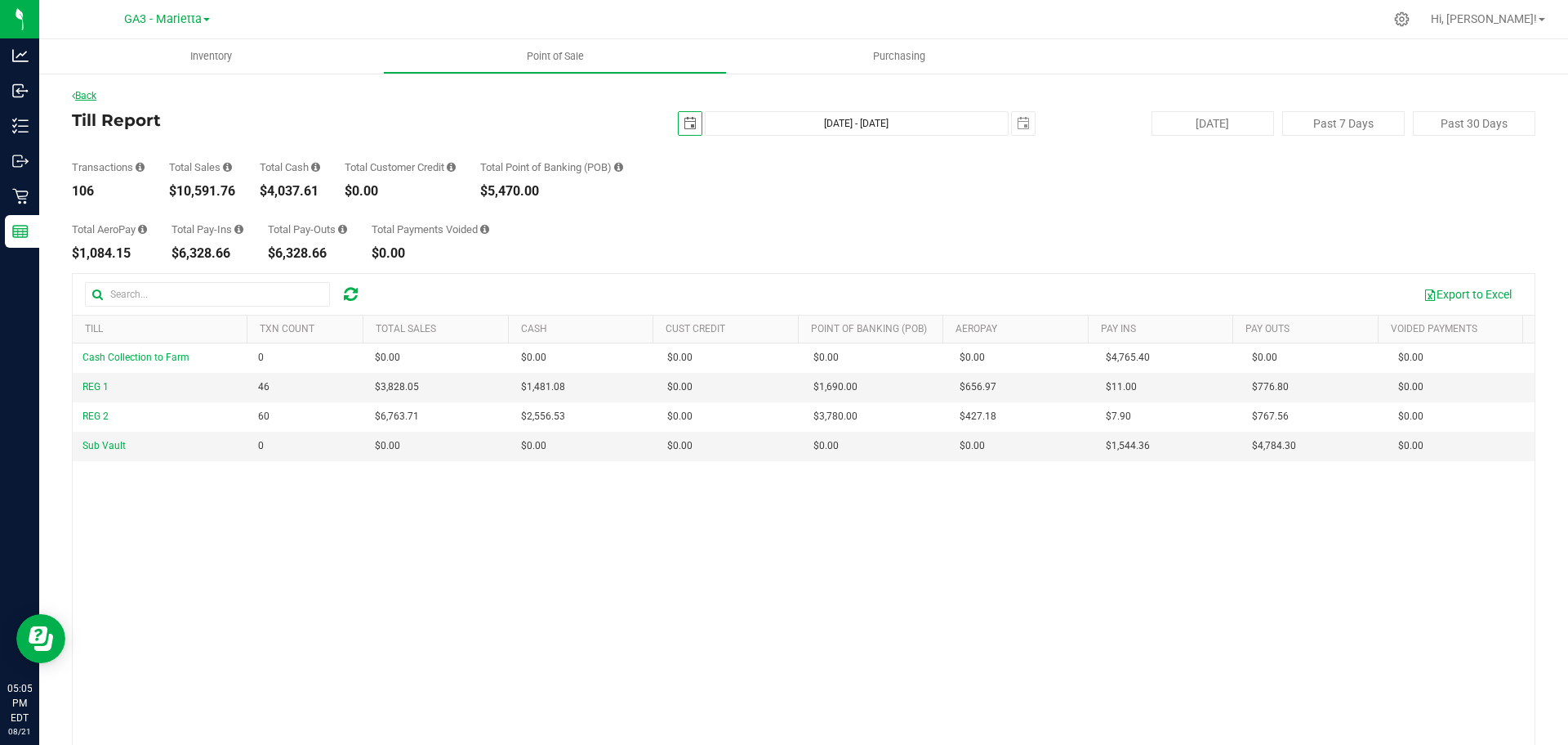
click at [94, 100] on link "Back" at bounding box center [84, 95] width 25 height 12
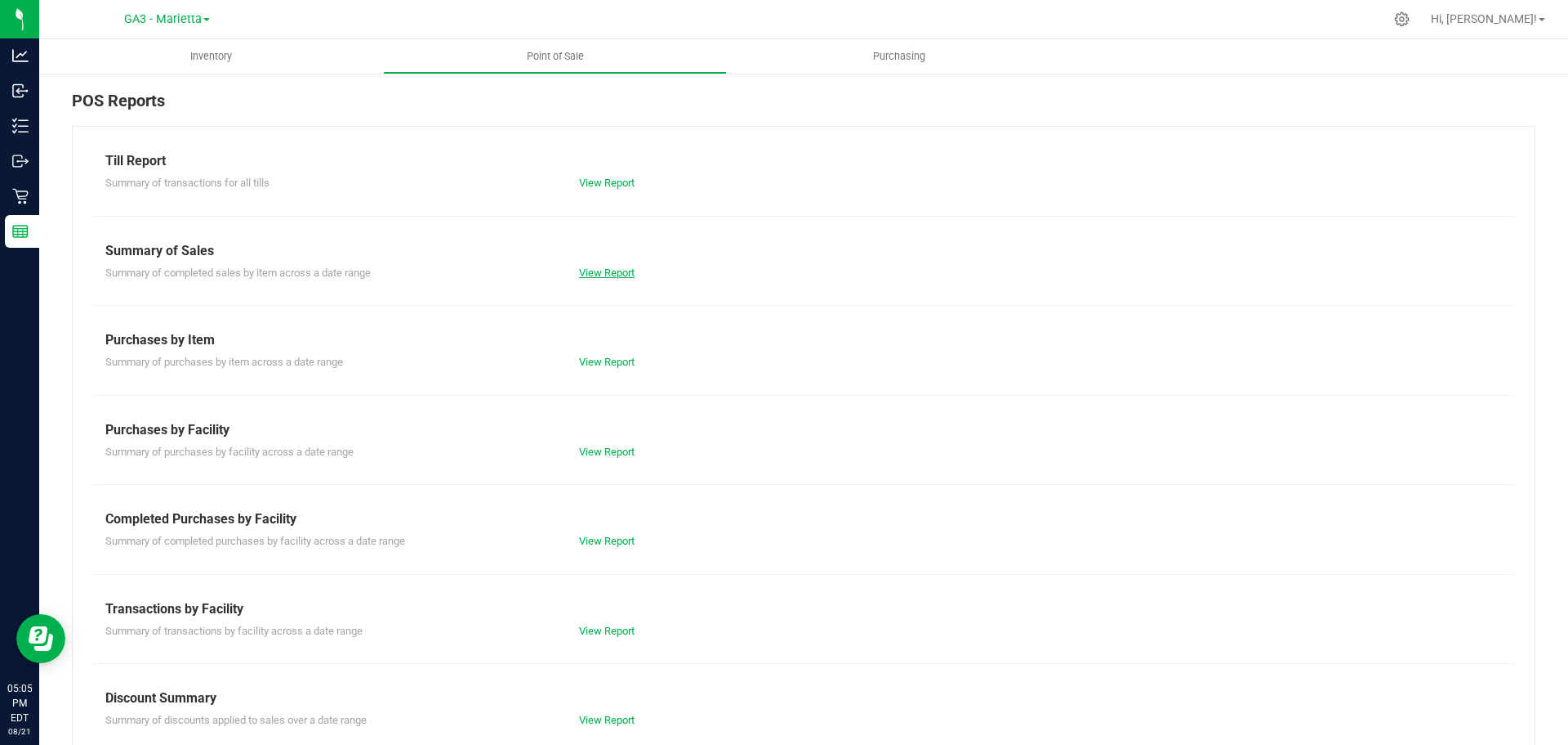
click at [605, 274] on link "View Report" at bounding box center [606, 272] width 55 height 12
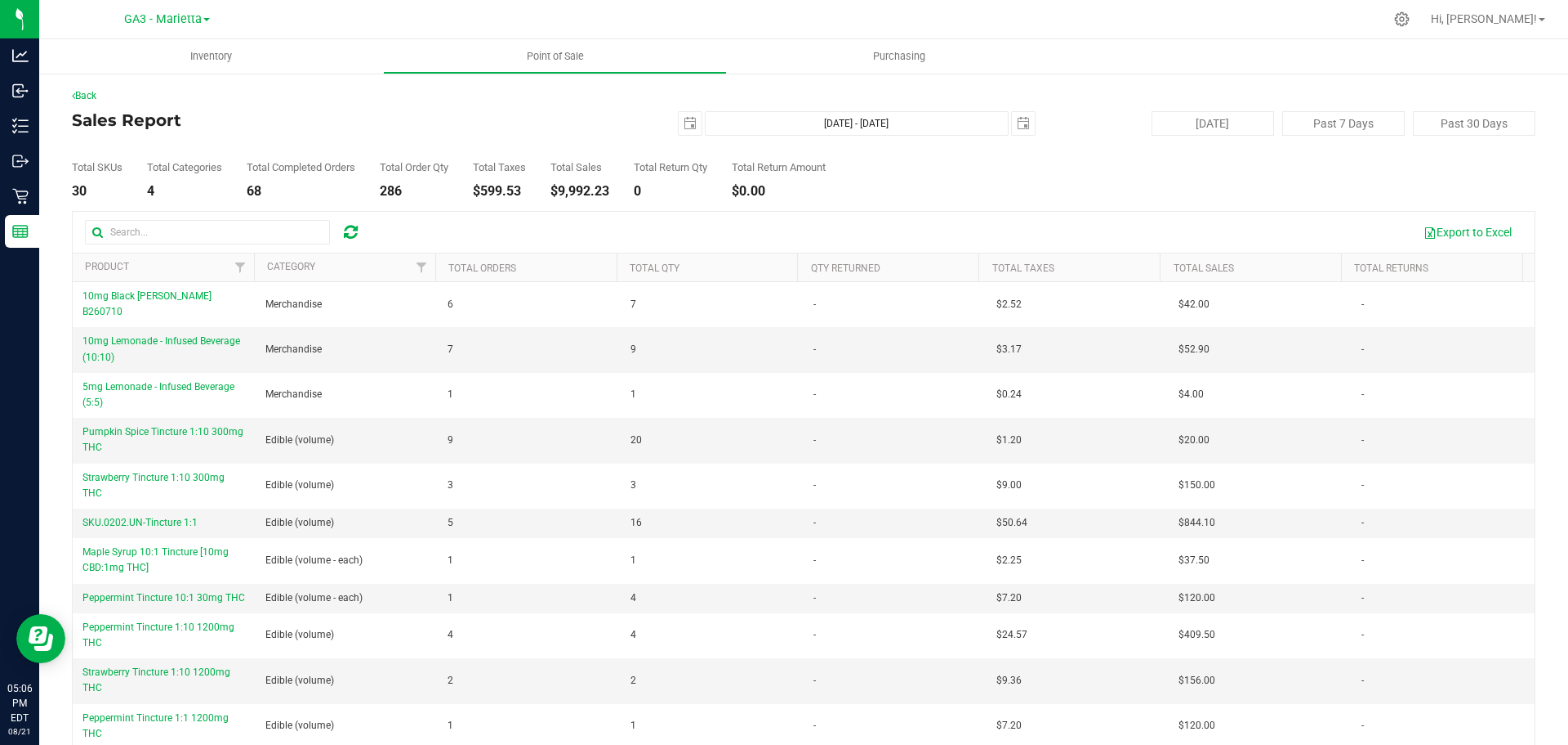
click at [584, 192] on div "$9,992.23" at bounding box center [579, 191] width 59 height 13
click at [98, 102] on div "Back" at bounding box center [804, 95] width 1464 height 15
click at [96, 98] on link "Back" at bounding box center [84, 95] width 25 height 12
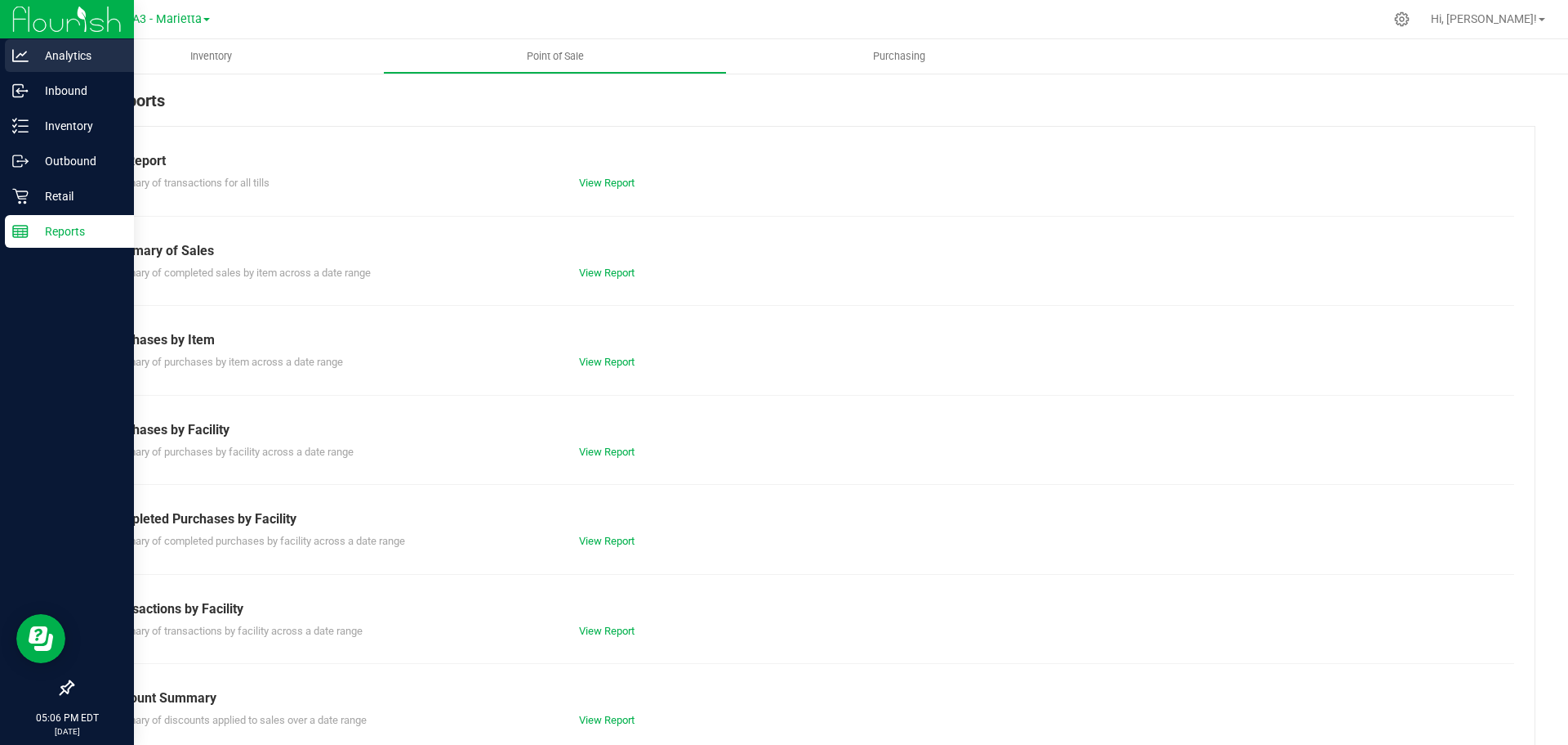
click at [60, 65] on div "Analytics" at bounding box center [69, 55] width 129 height 33
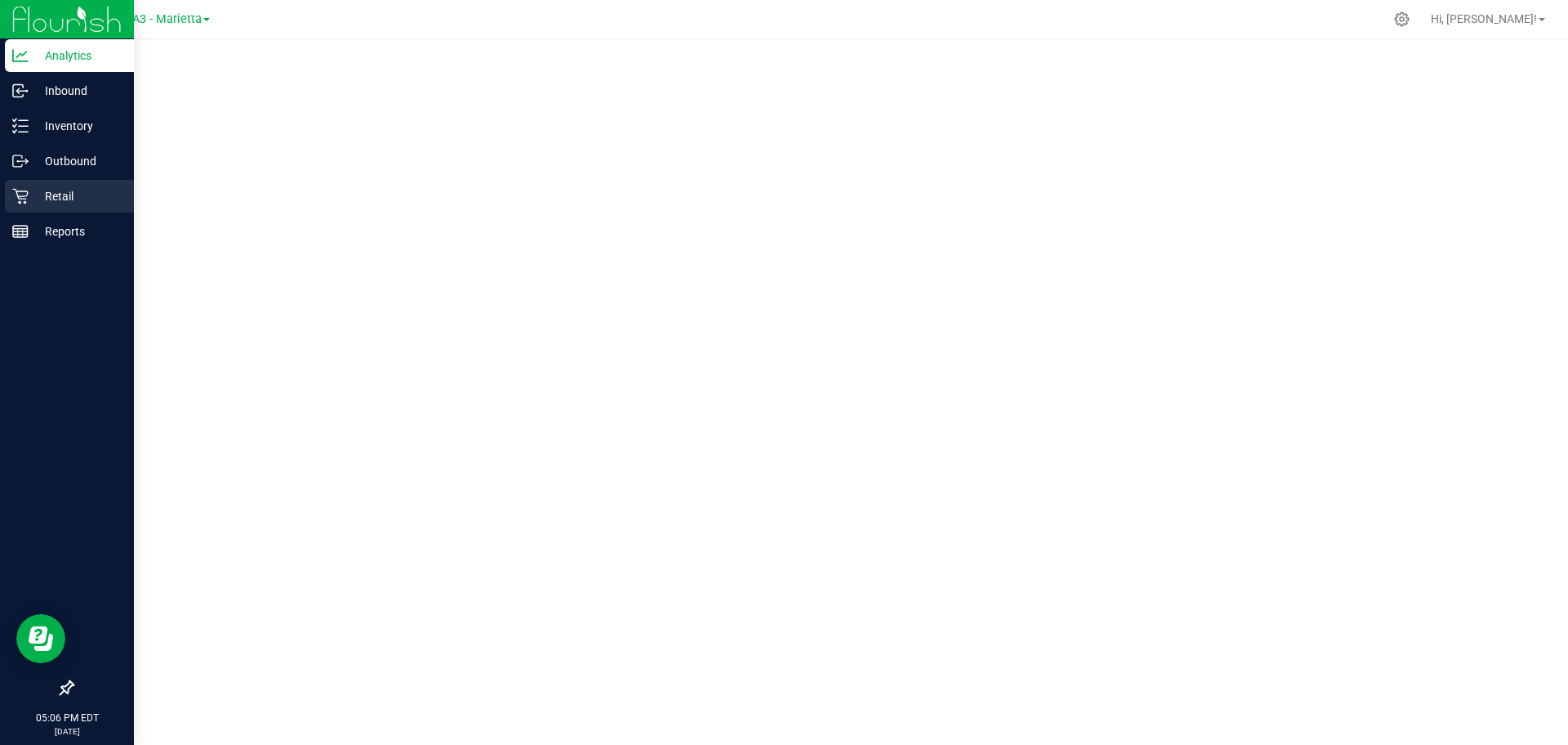
click at [25, 181] on div "Retail" at bounding box center [69, 196] width 129 height 33
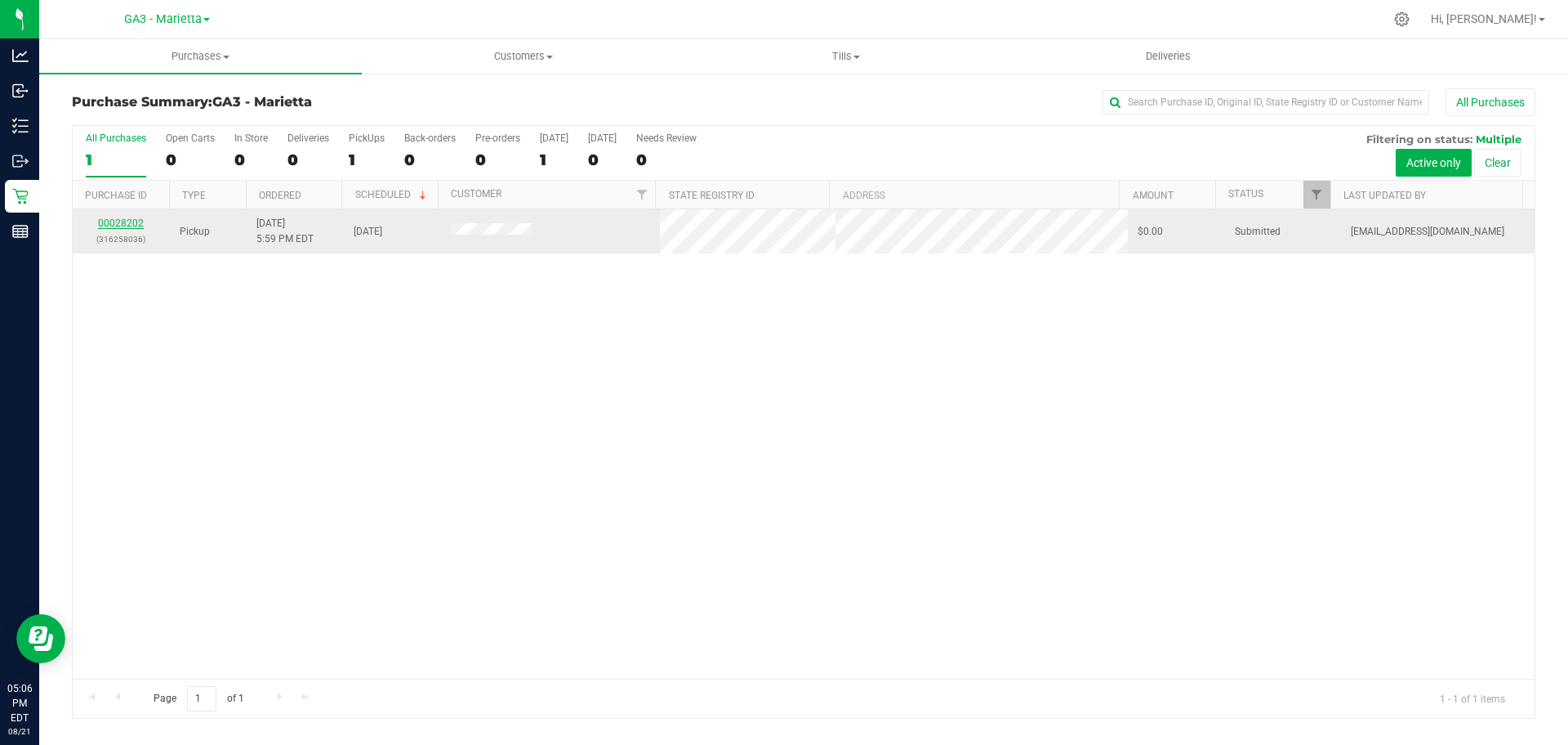
click at [115, 224] on link "00028202" at bounding box center [121, 223] width 45 height 12
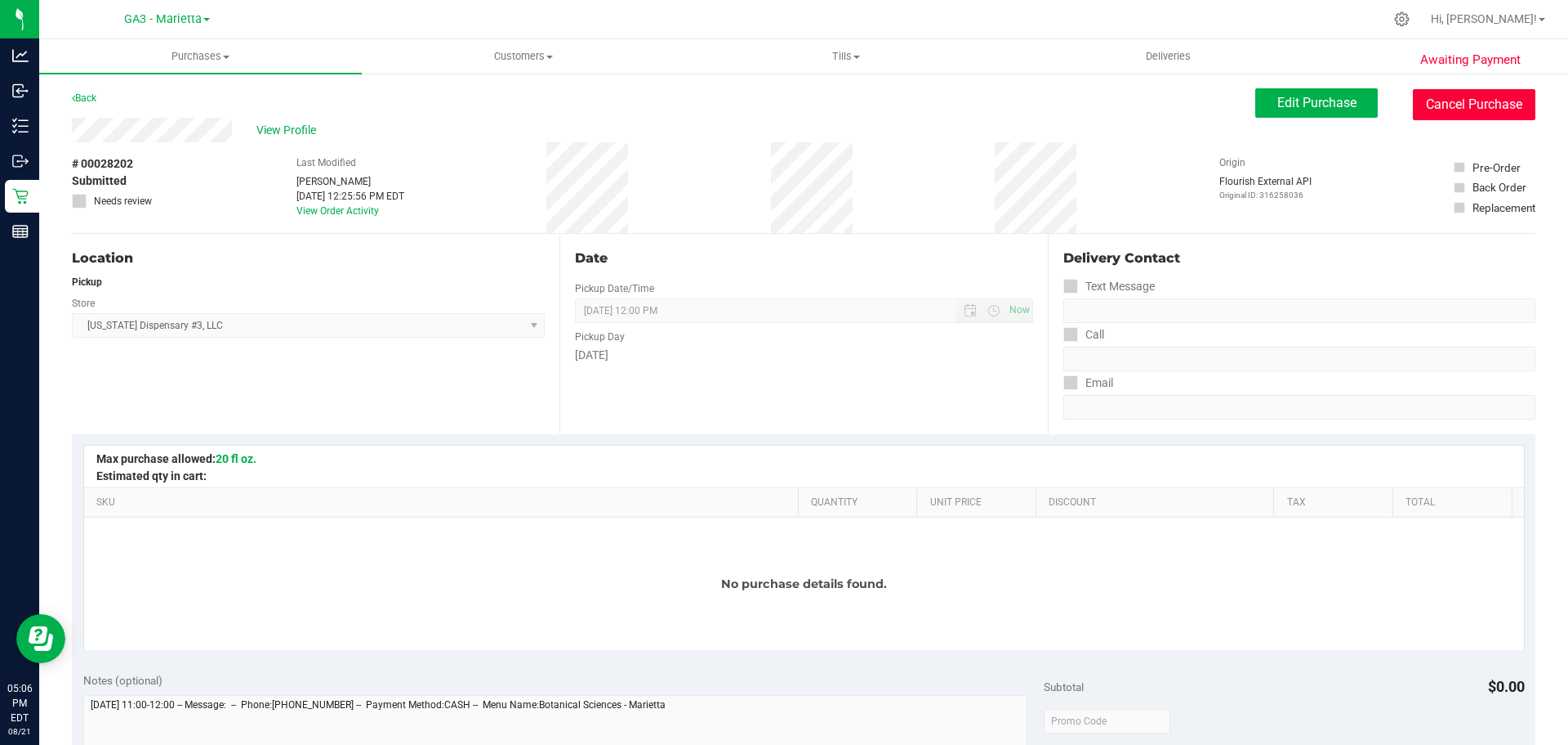
click at [1429, 101] on button "Cancel Purchase" at bounding box center [1474, 104] width 123 height 31
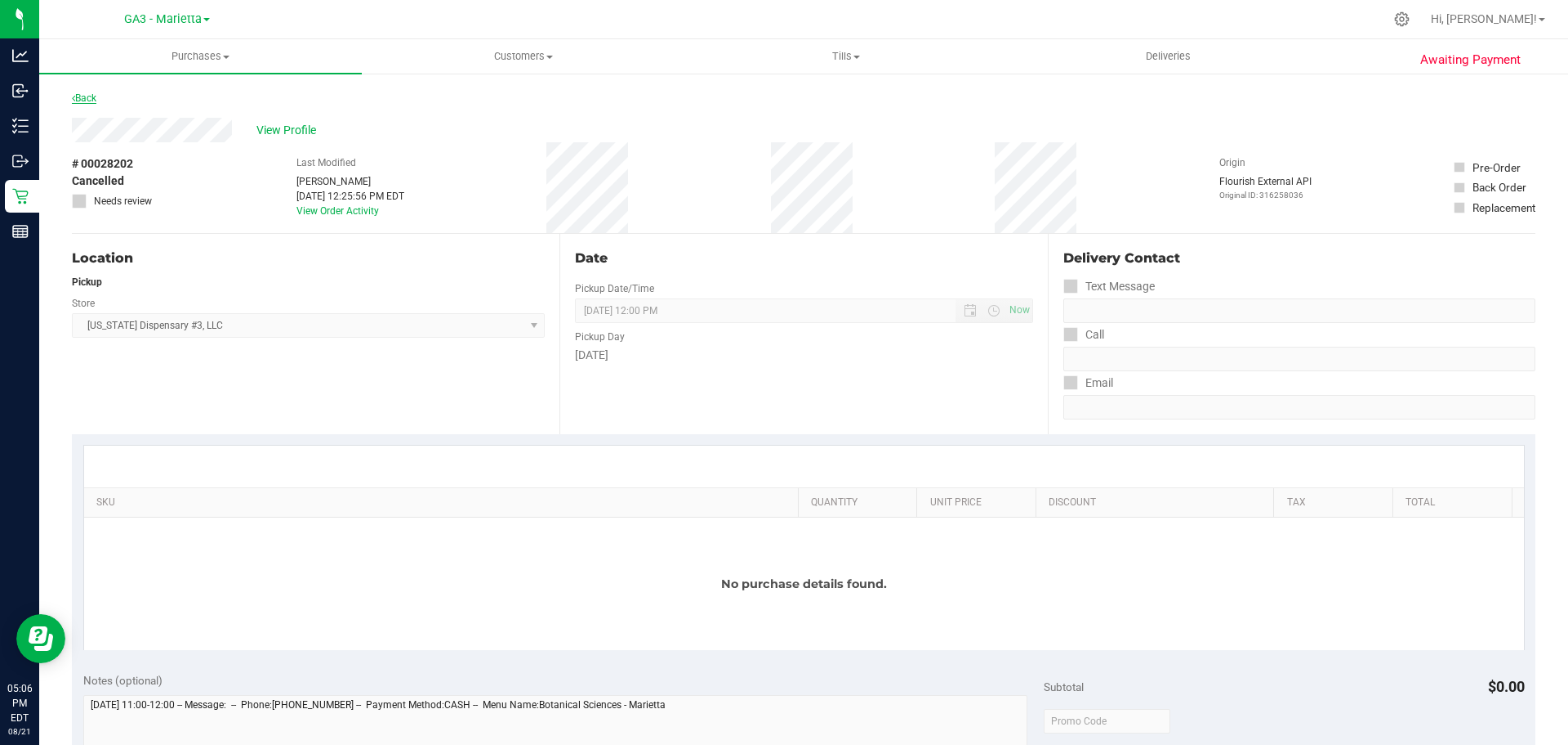
click at [90, 97] on link "Back" at bounding box center [84, 98] width 25 height 12
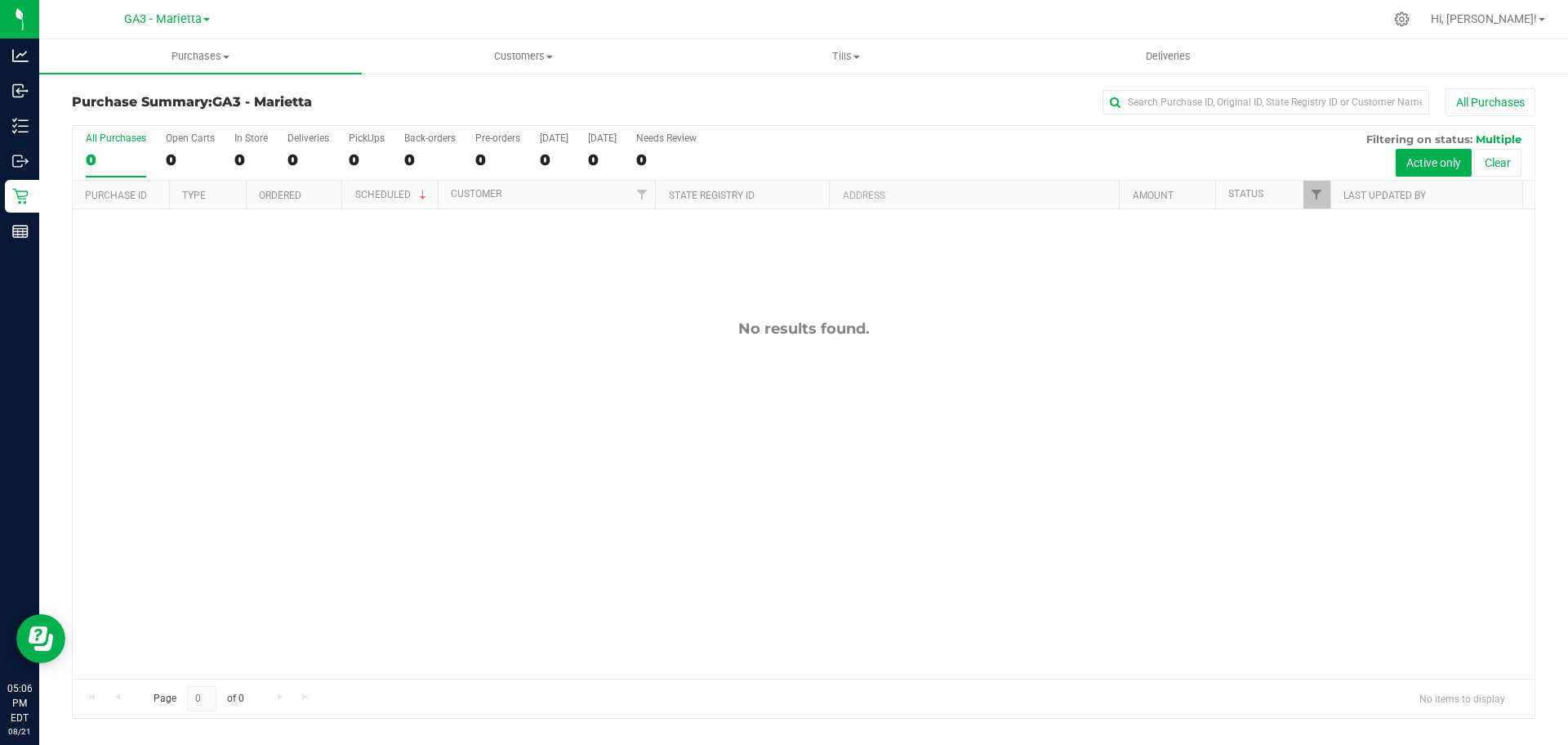
drag, startPoint x: 72, startPoint y: 101, endPoint x: 207, endPoint y: 106, distance: 135.1
click at [207, 106] on h3 "Purchase Summary: GA3 - [GEOGRAPHIC_DATA]" at bounding box center [315, 102] width 488 height 15
click at [285, 101] on span "GA3 - Marietta" at bounding box center [262, 101] width 100 height 15
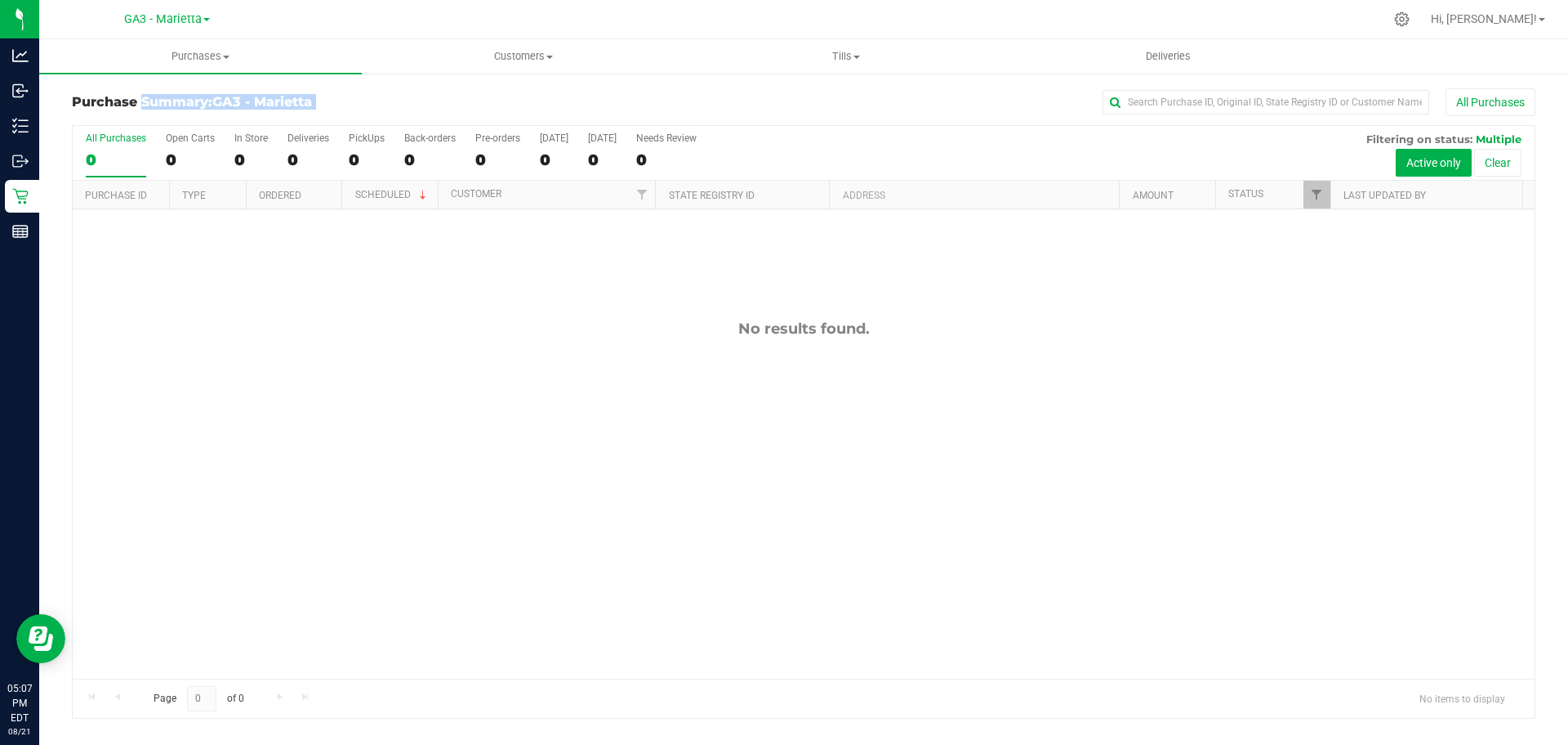
click at [207, 104] on h3 "Purchase Summary: GA3 - [GEOGRAPHIC_DATA]" at bounding box center [315, 102] width 488 height 15
drag, startPoint x: 219, startPoint y: 102, endPoint x: 321, endPoint y: 91, distance: 102.6
click at [321, 91] on div "Purchase Summary: GA3 - [GEOGRAPHIC_DATA] All Purchases" at bounding box center [804, 106] width 1464 height 36
click at [74, 99] on h3 "Purchase Summary: GA3 - [GEOGRAPHIC_DATA]" at bounding box center [315, 102] width 488 height 15
drag, startPoint x: 71, startPoint y: 100, endPoint x: 315, endPoint y: 98, distance: 244.0
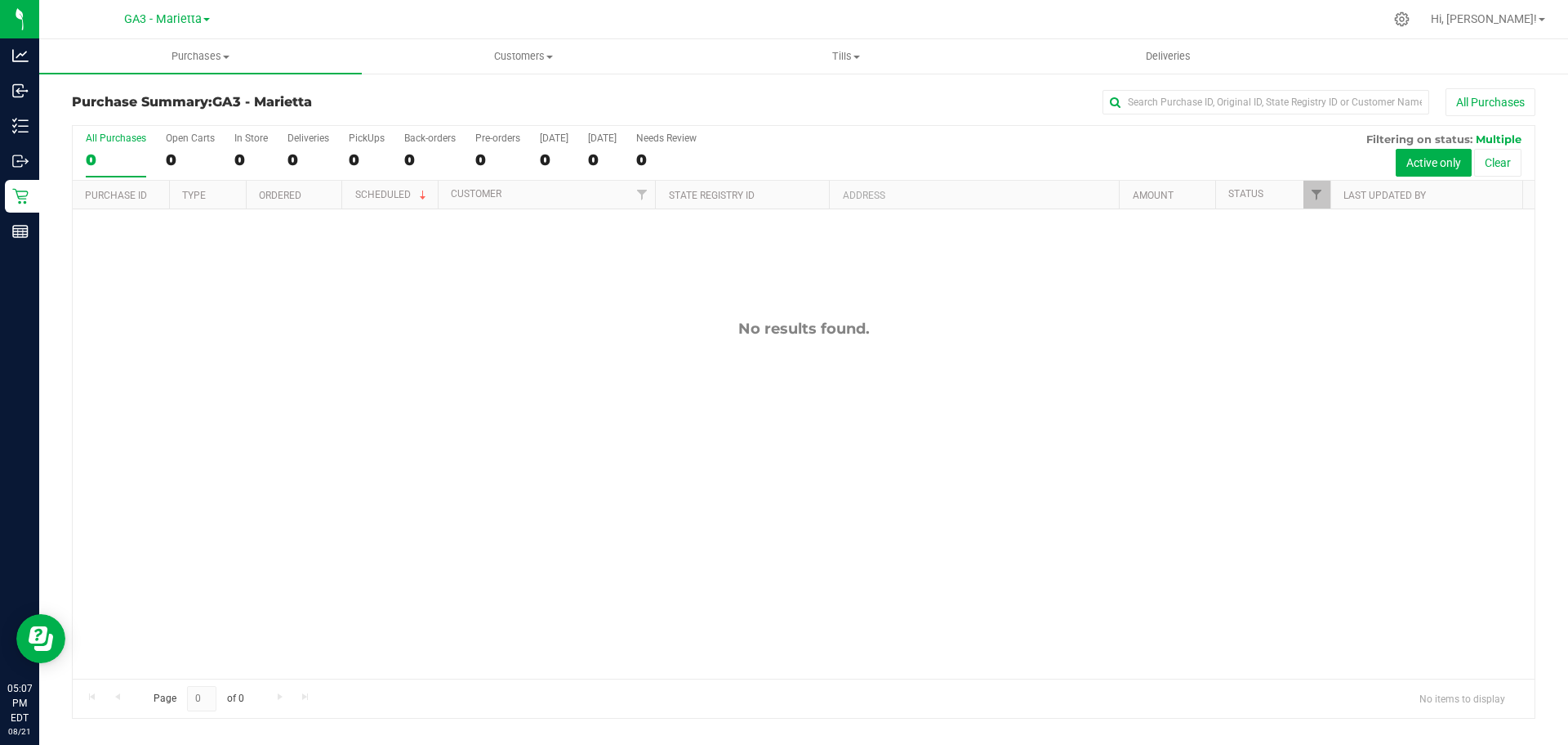
click at [315, 98] on div "Purchase Summary: GA3 - [GEOGRAPHIC_DATA] All Purchases All Purchases 0 Open Ca…" at bounding box center [804, 403] width 1529 height 663
click at [267, 105] on span "GA3 - Marietta" at bounding box center [262, 101] width 100 height 15
click at [159, 95] on h3 "Purchase Summary: GA3 - [GEOGRAPHIC_DATA]" at bounding box center [315, 102] width 488 height 15
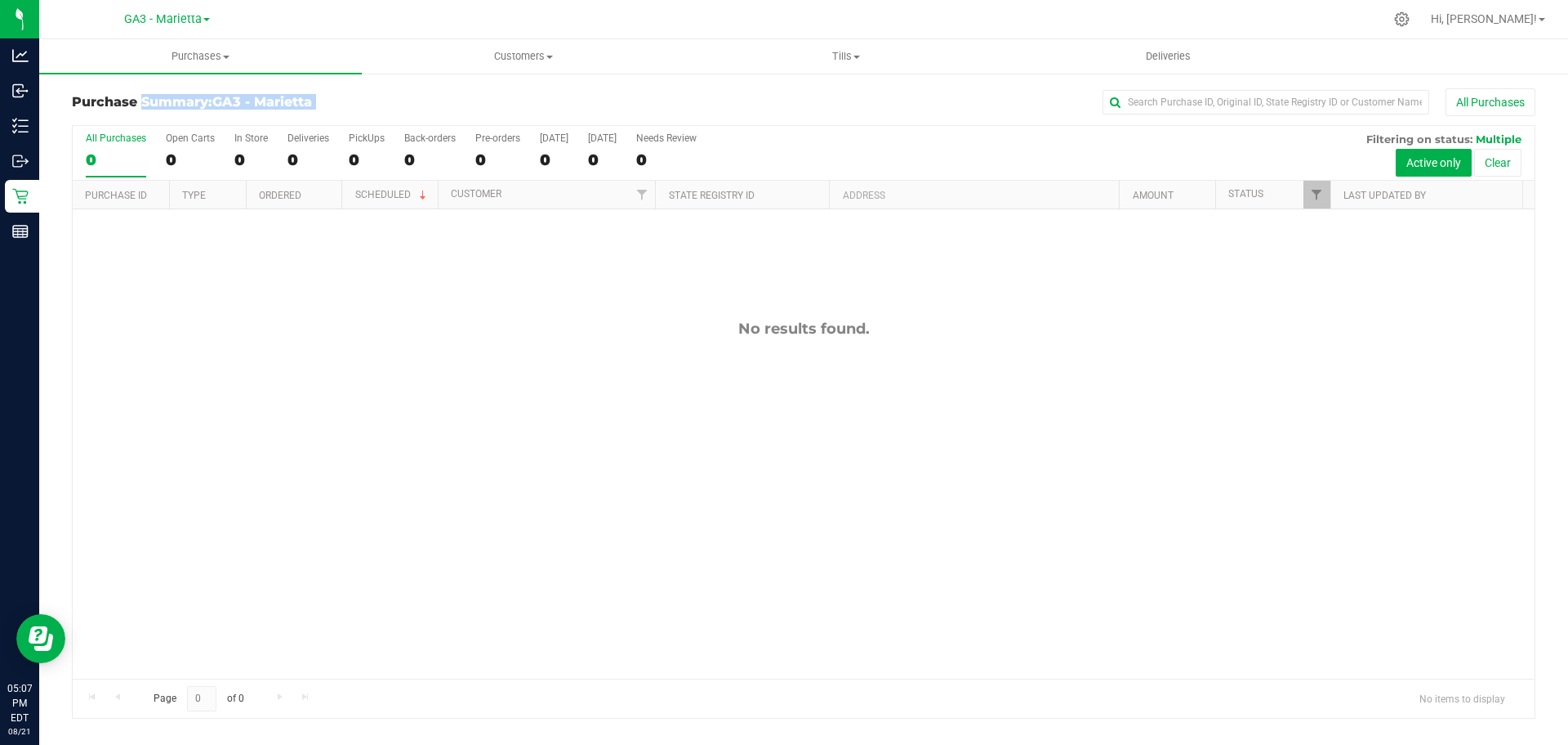
click at [159, 95] on h3 "Purchase Summary: GA3 - [GEOGRAPHIC_DATA]" at bounding box center [315, 102] width 488 height 15
click at [77, 100] on h3 "Purchase Summary: GA3 - [GEOGRAPHIC_DATA]" at bounding box center [315, 102] width 488 height 15
click at [80, 100] on h3 "Purchase Summary: GA3 - [GEOGRAPHIC_DATA]" at bounding box center [315, 102] width 488 height 15
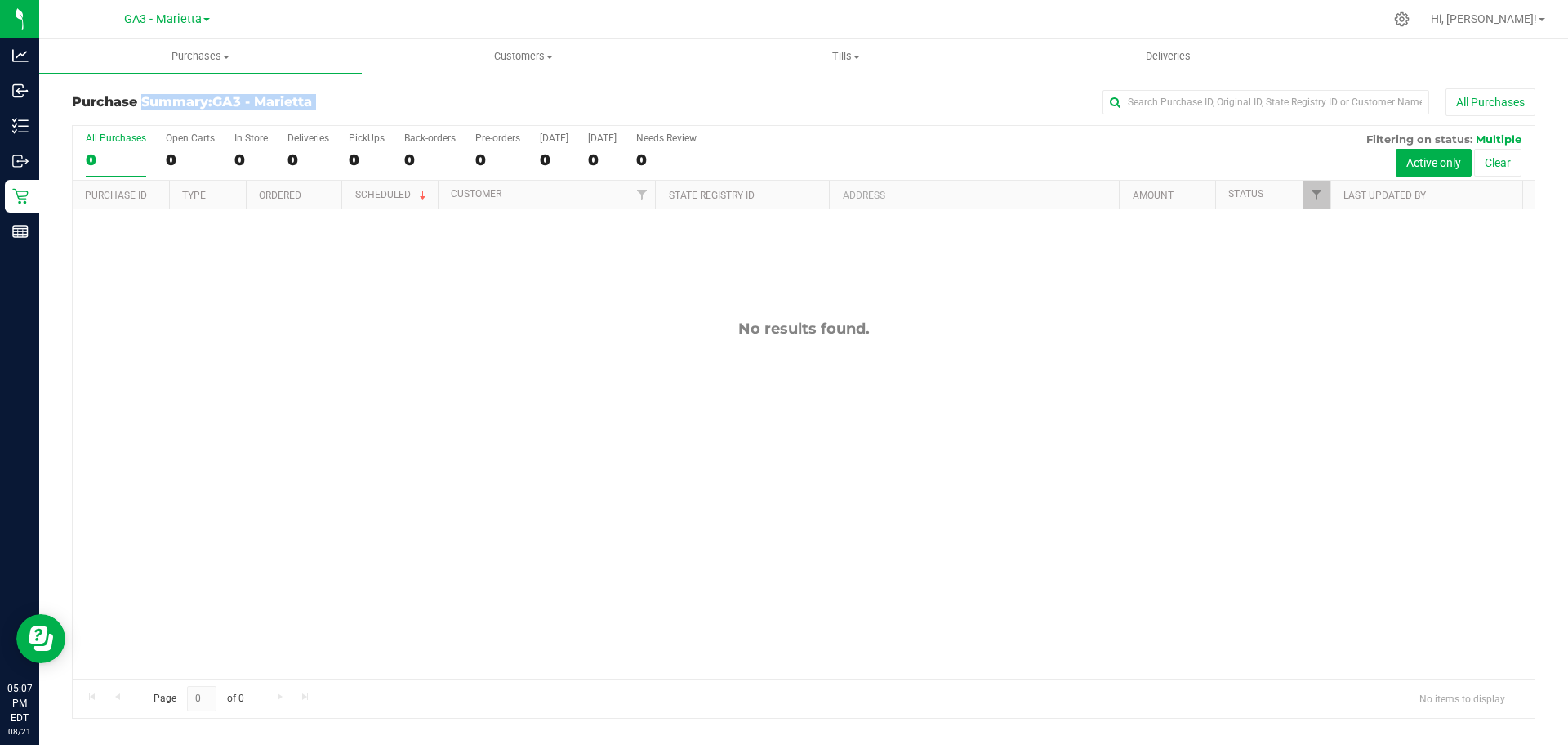
click at [80, 100] on h3 "Purchase Summary: GA3 - [GEOGRAPHIC_DATA]" at bounding box center [315, 102] width 488 height 15
click at [192, 107] on h3 "Purchase Summary: GA3 - [GEOGRAPHIC_DATA]" at bounding box center [315, 102] width 488 height 15
drag, startPoint x: 321, startPoint y: 104, endPoint x: 74, endPoint y: 119, distance: 247.5
click at [74, 119] on div "Purchase Summary: GA3 - [GEOGRAPHIC_DATA] All Purchases" at bounding box center [804, 106] width 1464 height 36
click at [375, 115] on div "Purchase Summary: GA3 - [GEOGRAPHIC_DATA] All Purchases" at bounding box center [804, 106] width 1464 height 36
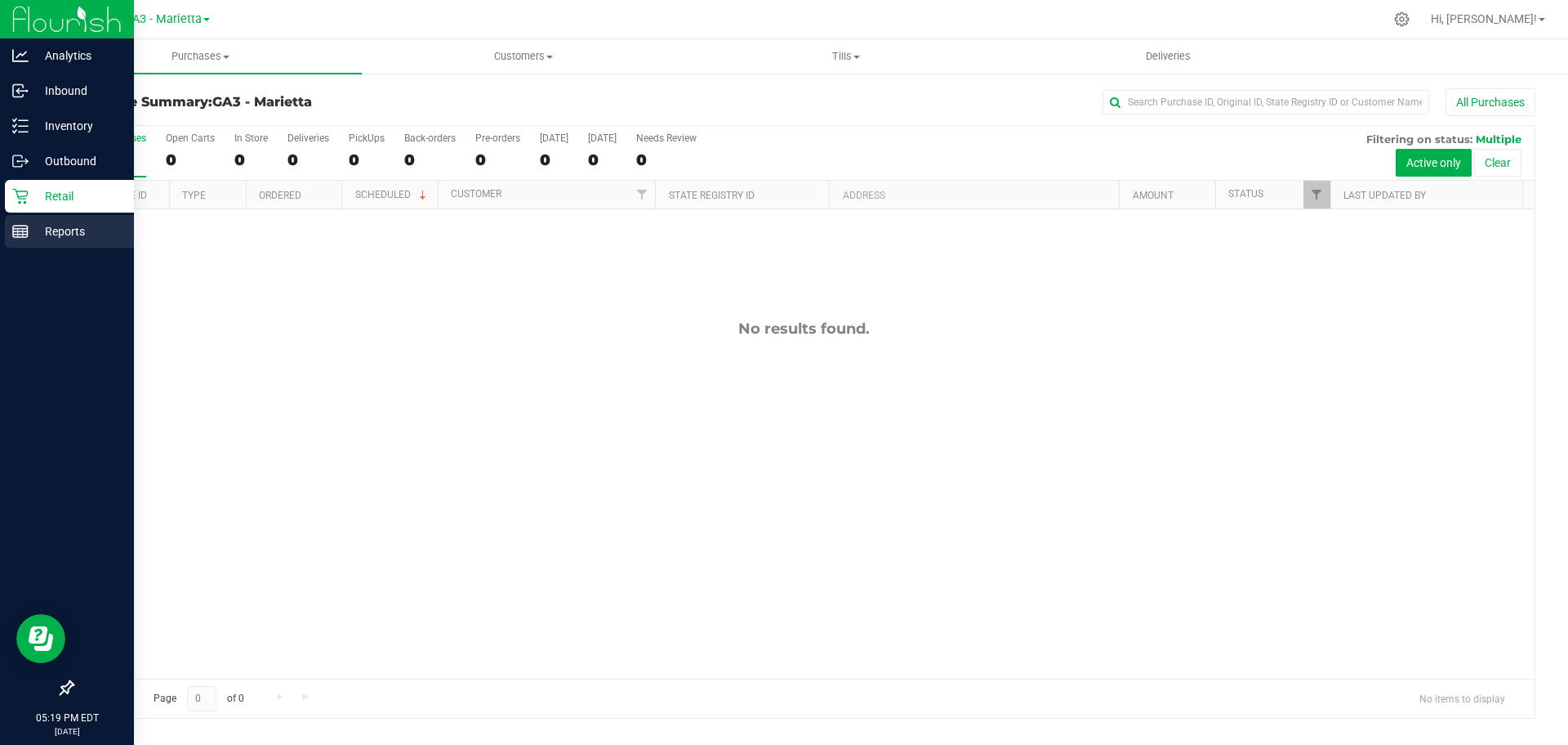
click at [62, 243] on div "Reports" at bounding box center [69, 232] width 129 height 33
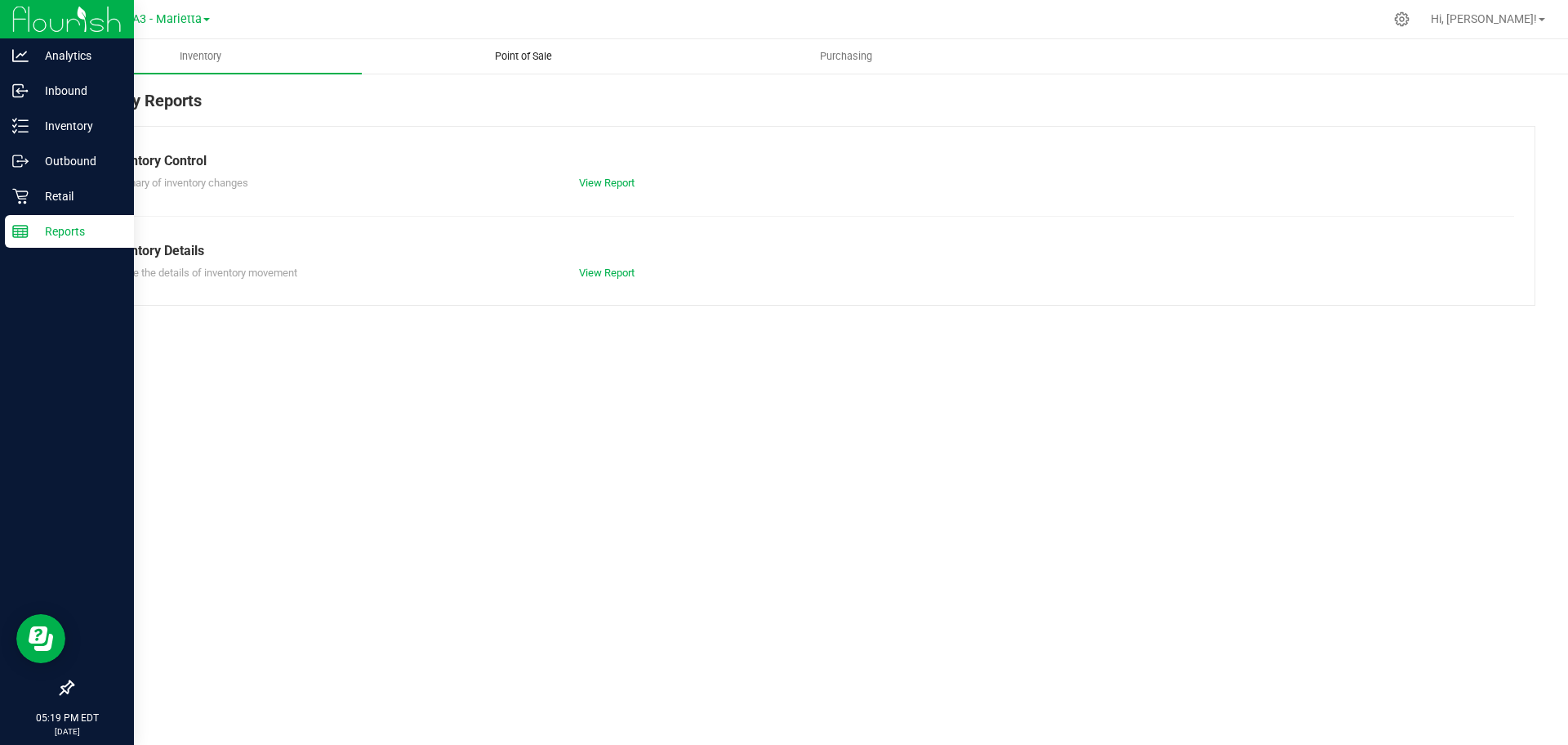
click at [532, 60] on span "Point of Sale" at bounding box center [524, 56] width 102 height 15
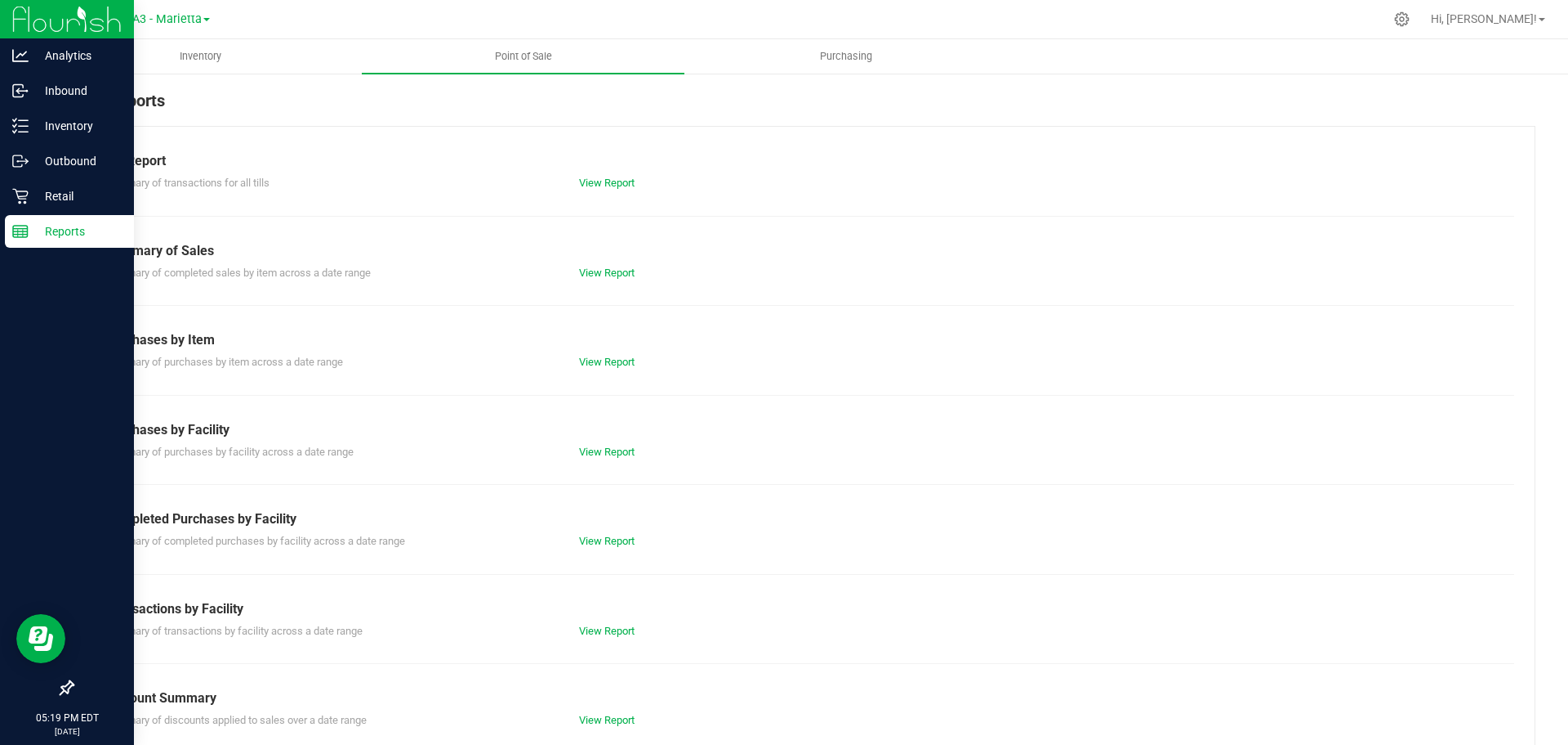
click at [597, 193] on div "Till Report Summary of transactions for all tills View Report Summary of Sales …" at bounding box center [804, 484] width 1464 height 717
click at [600, 187] on link "View Report" at bounding box center [606, 182] width 55 height 12
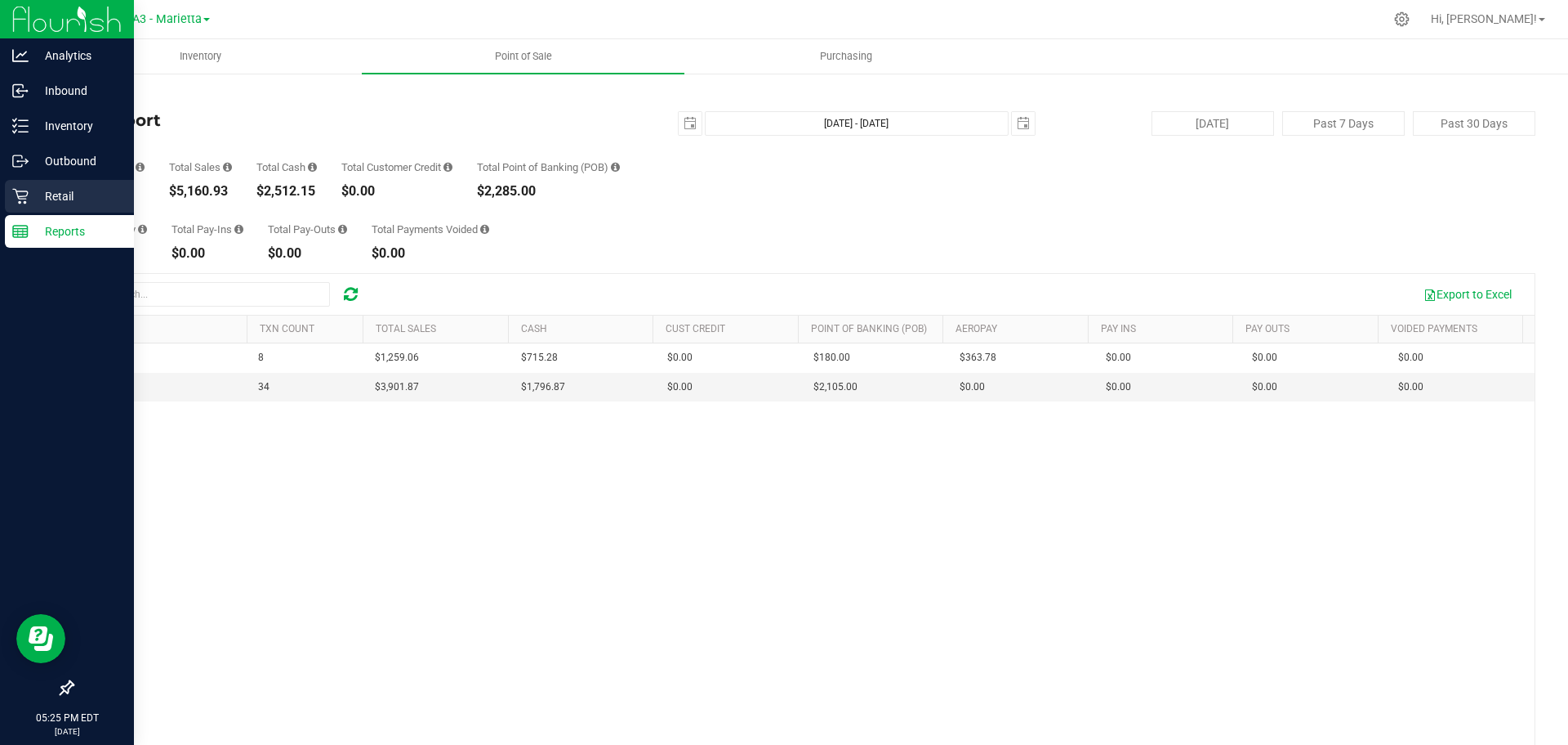
click at [108, 203] on p "Retail" at bounding box center [77, 196] width 98 height 20
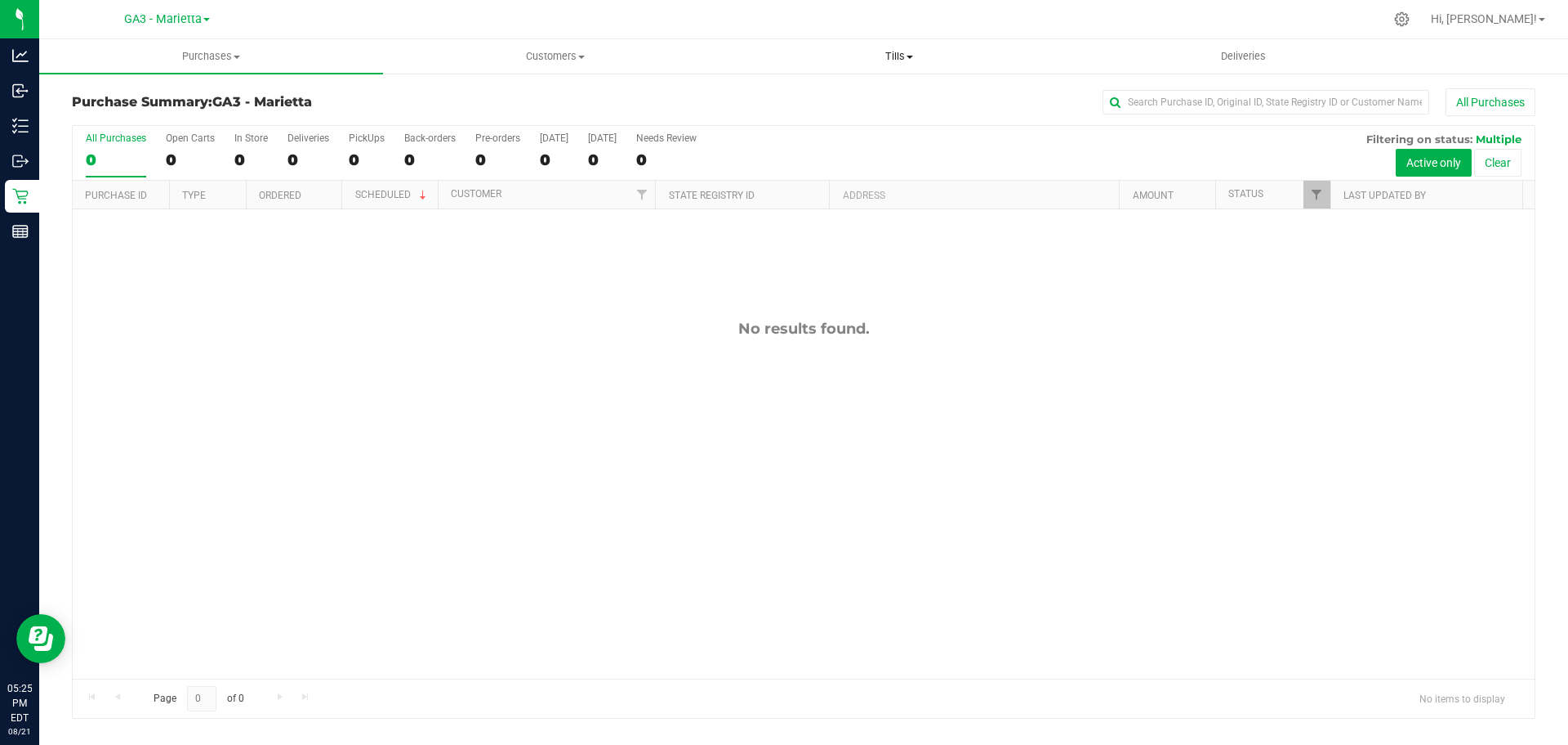
click at [898, 62] on span "Tills" at bounding box center [899, 56] width 342 height 15
click at [866, 96] on li "Manage tills" at bounding box center [899, 99] width 344 height 20
